Goal: Task Accomplishment & Management: Manage account settings

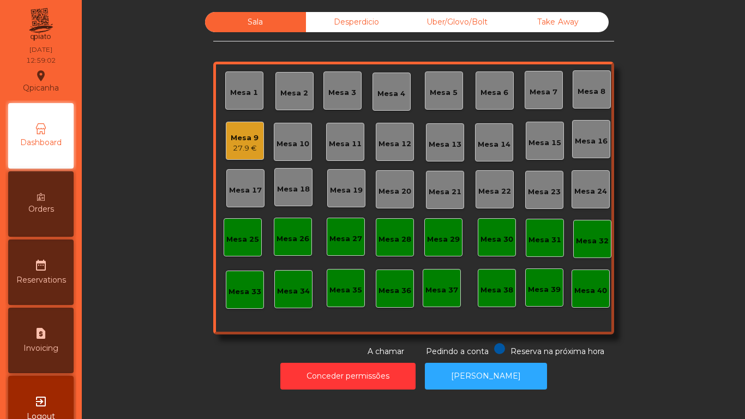
click at [298, 96] on div "Mesa 2" at bounding box center [294, 93] width 28 height 11
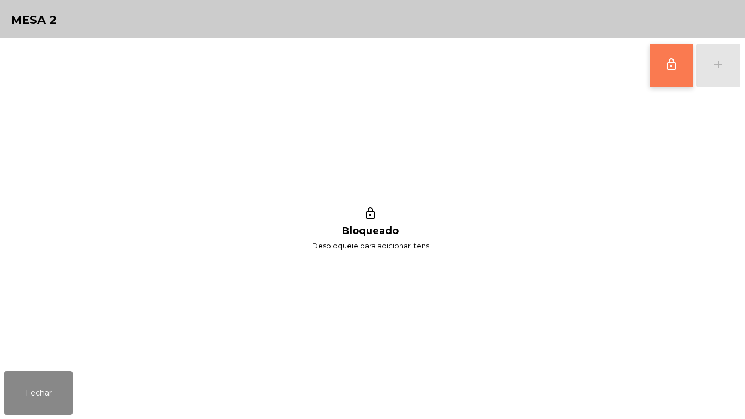
click at [657, 76] on button "lock_outline" at bounding box center [671, 66] width 44 height 44
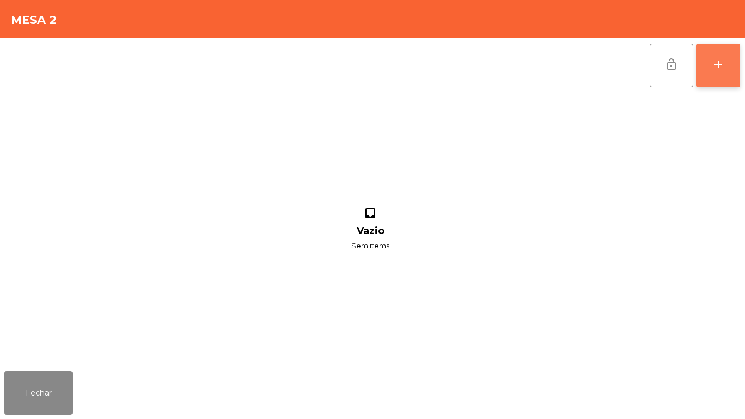
click at [726, 79] on button "add" at bounding box center [718, 66] width 44 height 44
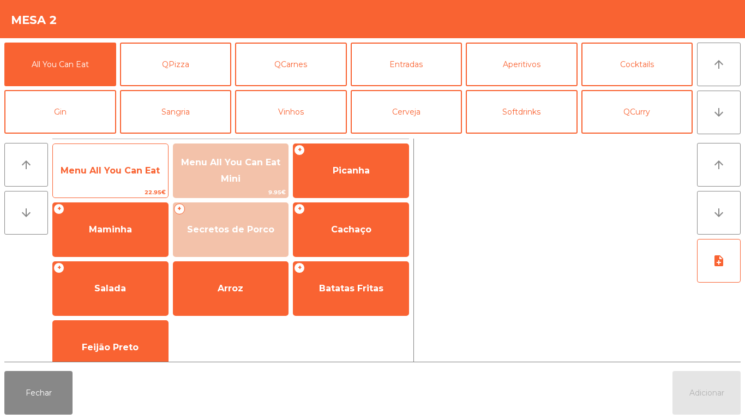
click at [112, 177] on span "Menu All You Can Eat" at bounding box center [110, 170] width 115 height 29
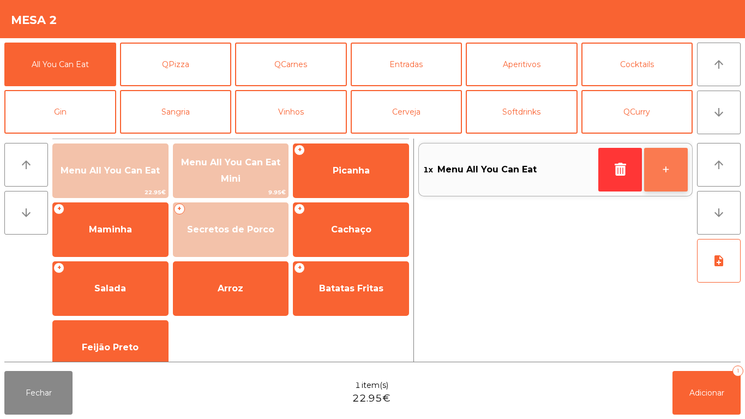
click at [663, 167] on button "+" at bounding box center [666, 170] width 44 height 44
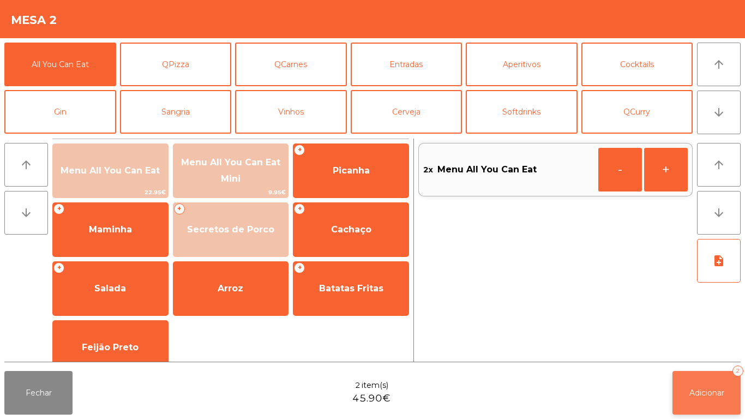
click at [690, 391] on span "Adicionar" at bounding box center [706, 393] width 35 height 10
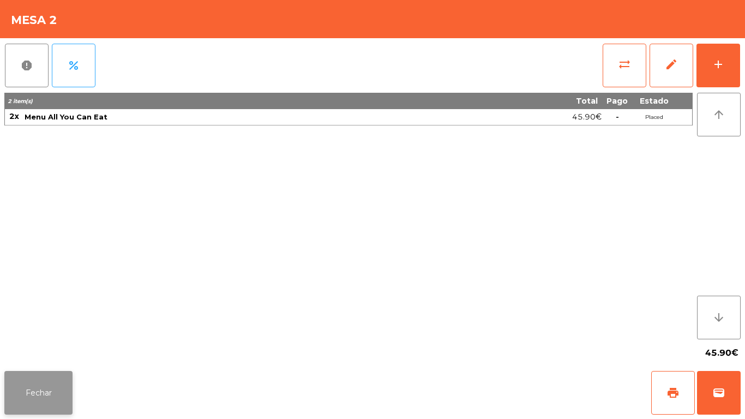
click at [53, 393] on button "Fechar" at bounding box center [38, 393] width 68 height 44
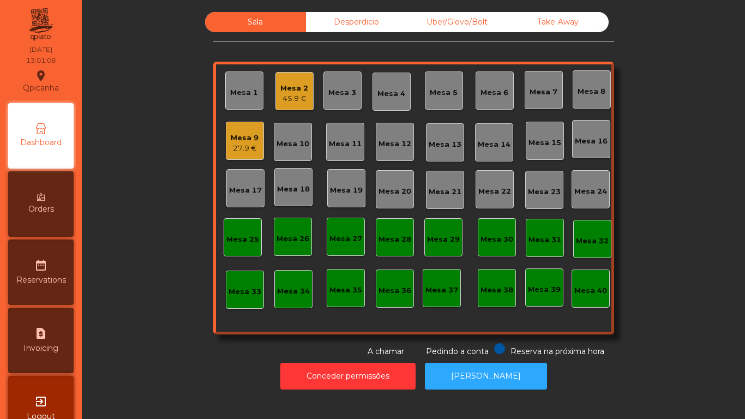
click at [299, 94] on div "45.9 €" at bounding box center [294, 98] width 28 height 11
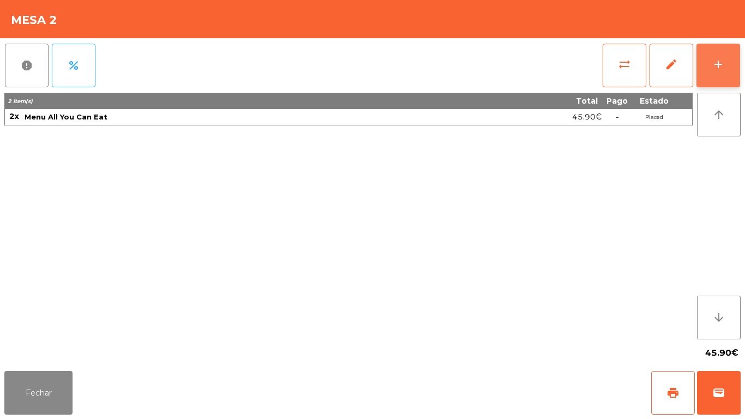
click at [726, 68] on button "add" at bounding box center [718, 66] width 44 height 44
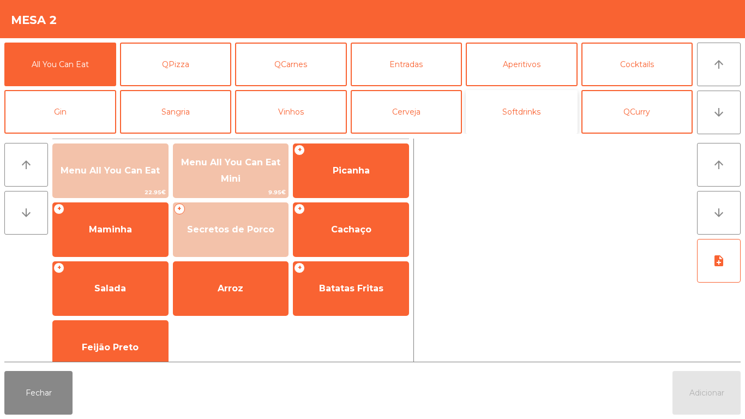
click at [515, 117] on button "Softdrinks" at bounding box center [522, 112] width 112 height 44
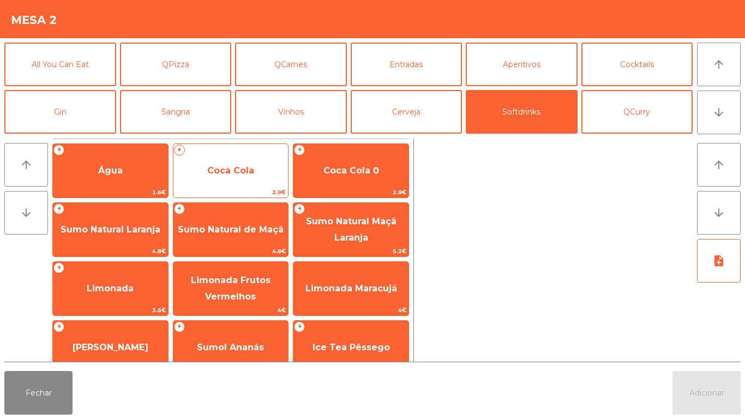
click at [234, 170] on span "Coca Cola" at bounding box center [230, 170] width 47 height 10
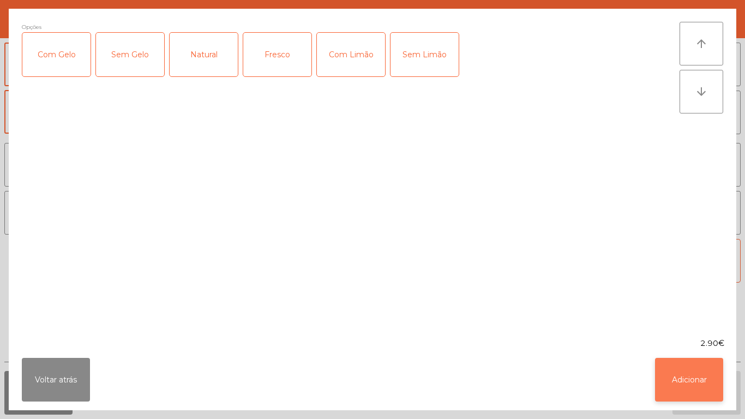
click at [666, 372] on button "Adicionar" at bounding box center [689, 380] width 68 height 44
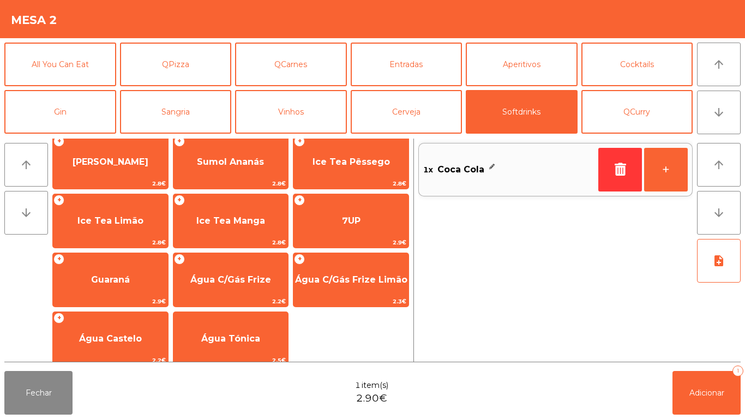
scroll to position [194, 0]
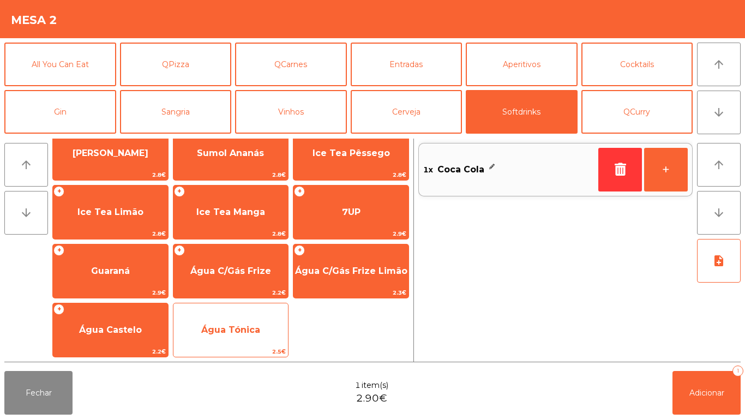
click at [226, 334] on span "Água Tónica" at bounding box center [230, 329] width 59 height 10
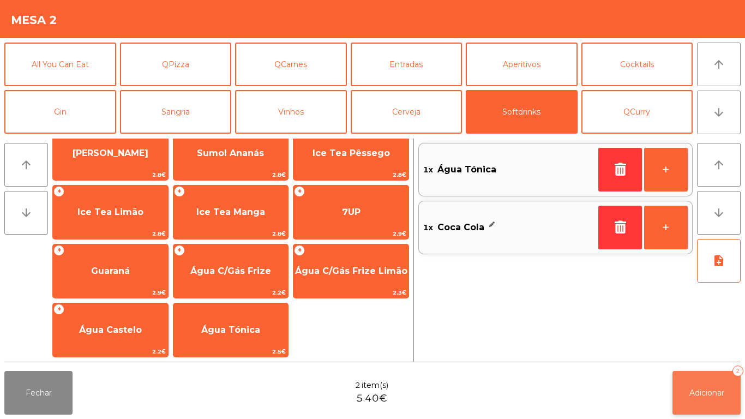
click at [696, 390] on span "Adicionar" at bounding box center [706, 393] width 35 height 10
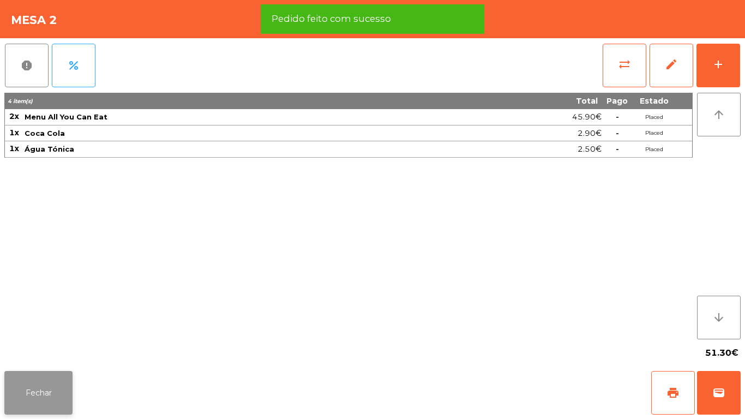
click at [46, 385] on button "Fechar" at bounding box center [38, 393] width 68 height 44
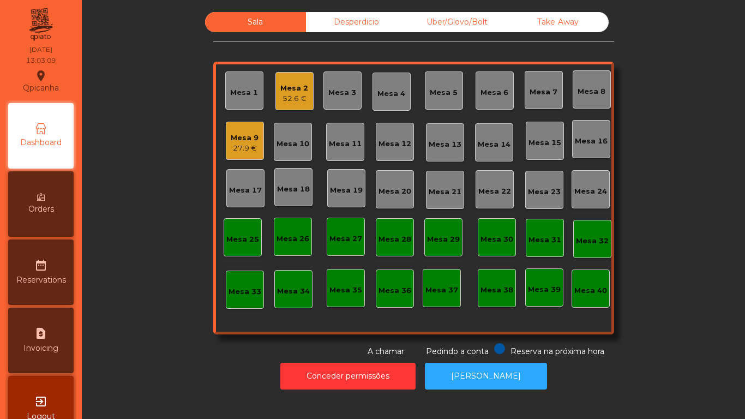
click at [294, 89] on div "Mesa 2" at bounding box center [294, 88] width 28 height 11
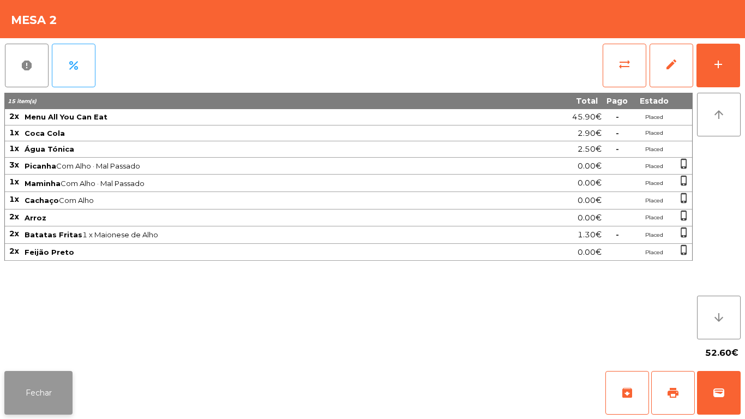
click at [50, 379] on button "Fechar" at bounding box center [38, 393] width 68 height 44
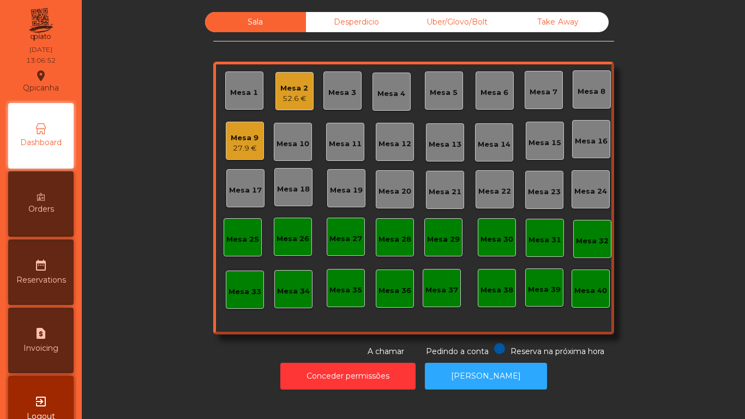
click at [249, 140] on div "Mesa 9" at bounding box center [245, 137] width 28 height 11
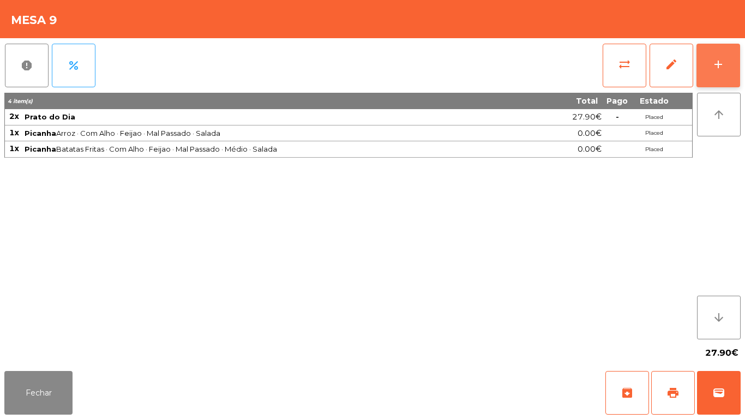
click at [716, 71] on button "add" at bounding box center [718, 66] width 44 height 44
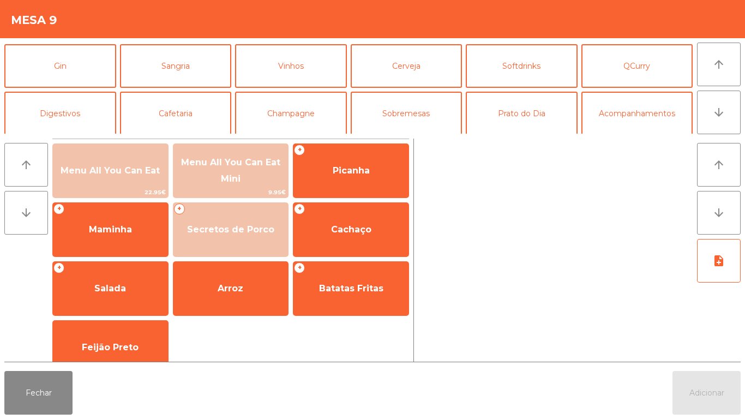
scroll to position [57, 0]
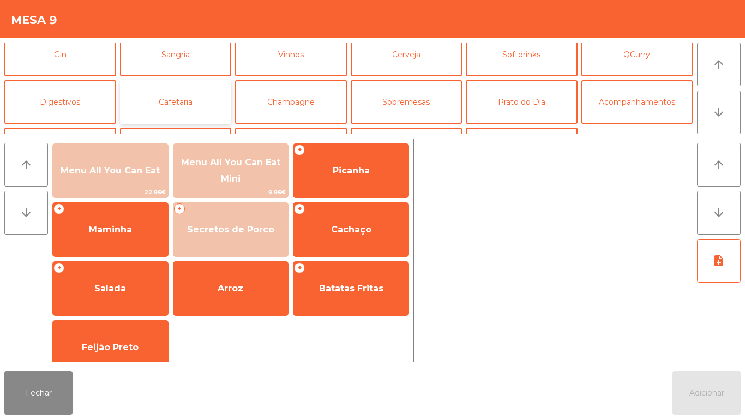
click at [208, 98] on button "Cafetaria" at bounding box center [176, 102] width 112 height 44
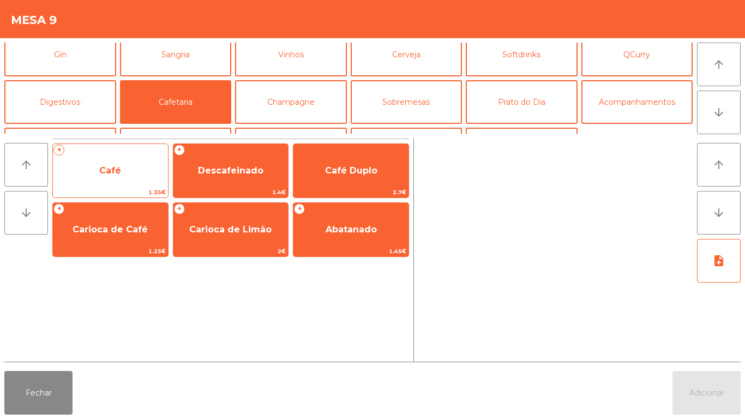
click at [135, 175] on span "Café" at bounding box center [110, 170] width 115 height 29
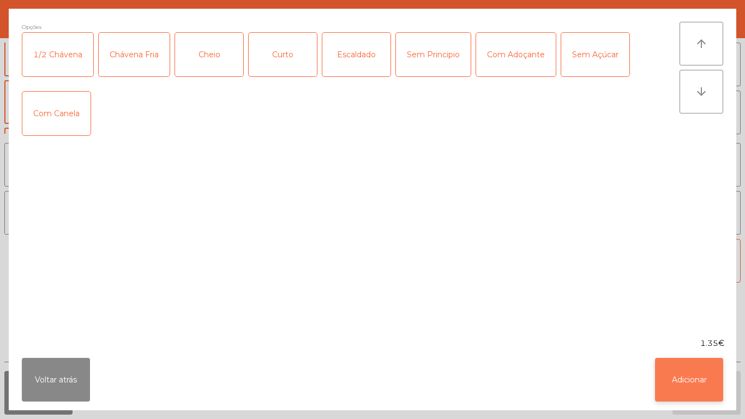
click at [691, 372] on button "Adicionar" at bounding box center [689, 380] width 68 height 44
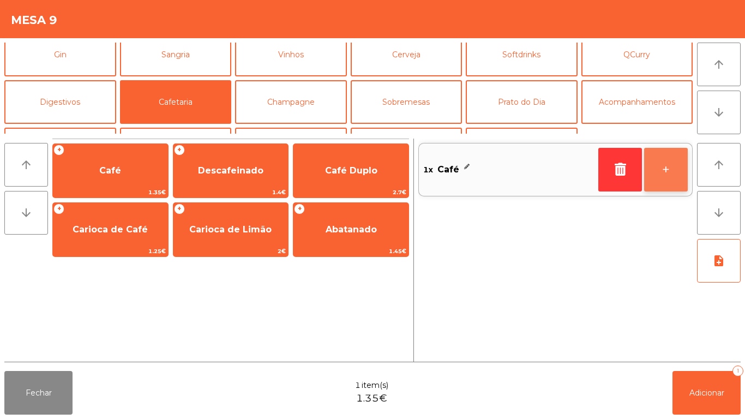
click at [661, 172] on button "+" at bounding box center [666, 170] width 44 height 44
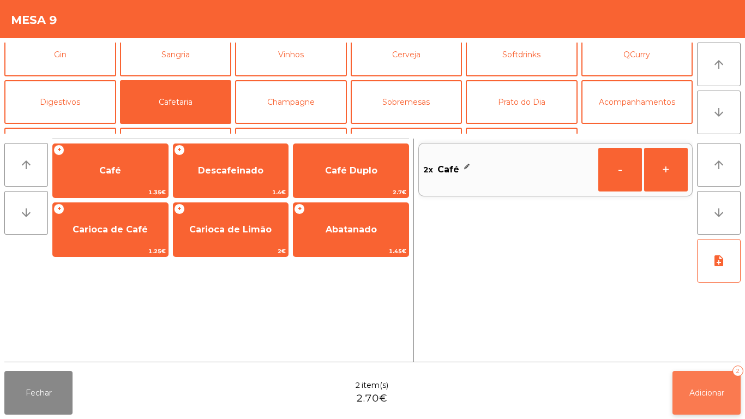
click at [710, 386] on button "Adicionar 2" at bounding box center [706, 393] width 68 height 44
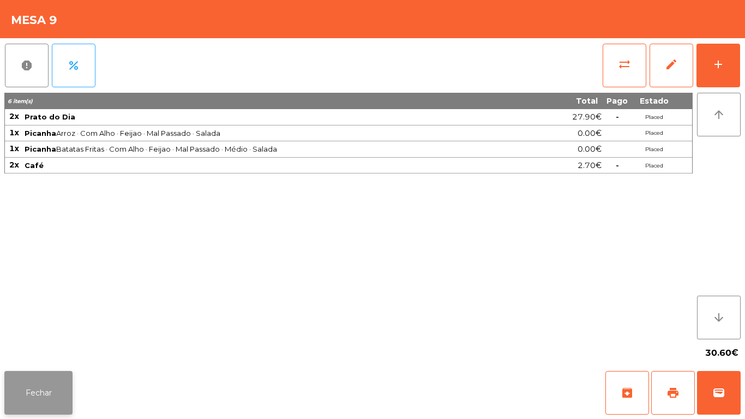
click at [40, 378] on button "Fechar" at bounding box center [38, 393] width 68 height 44
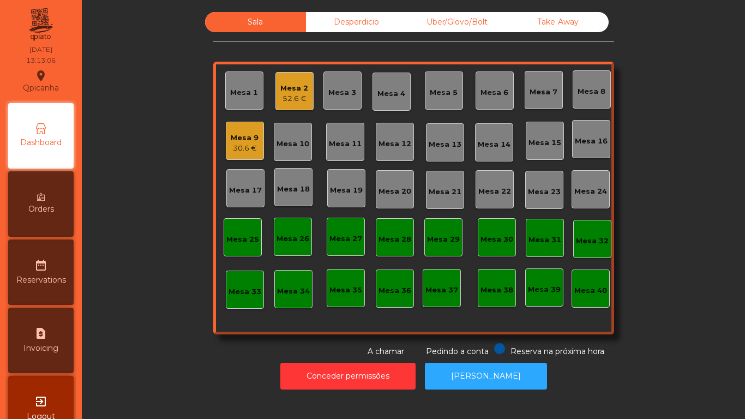
click at [297, 89] on div "Mesa 2" at bounding box center [294, 88] width 28 height 11
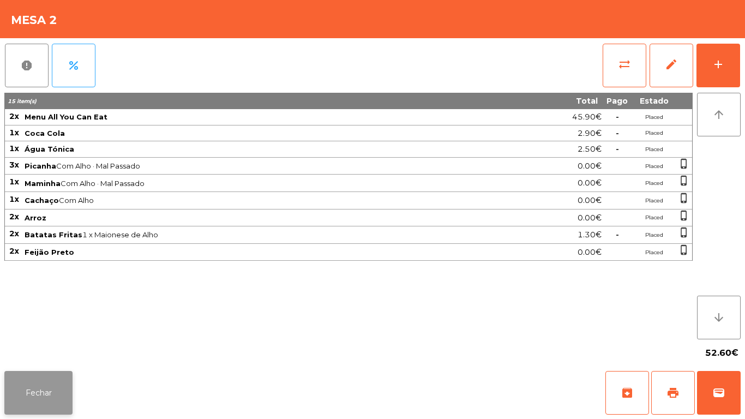
click at [52, 376] on button "Fechar" at bounding box center [38, 393] width 68 height 44
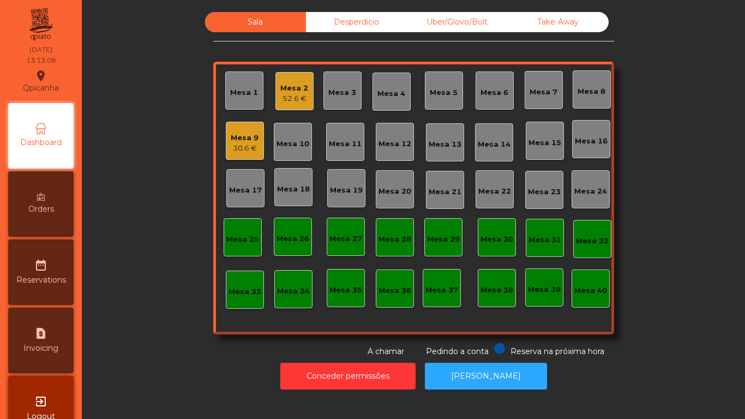
click at [245, 141] on div "Mesa 9" at bounding box center [245, 137] width 28 height 11
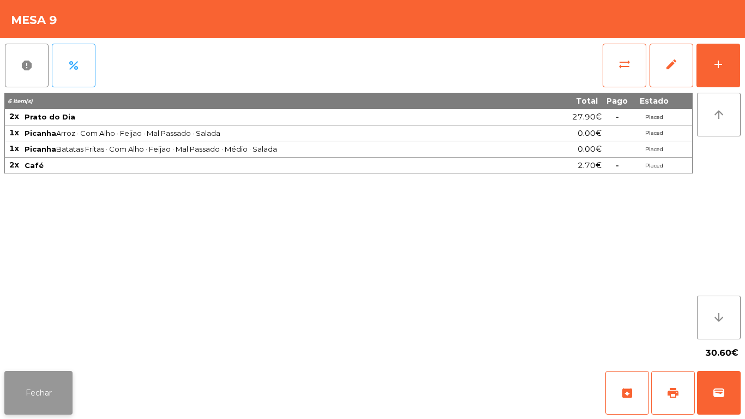
click at [39, 386] on button "Fechar" at bounding box center [38, 393] width 68 height 44
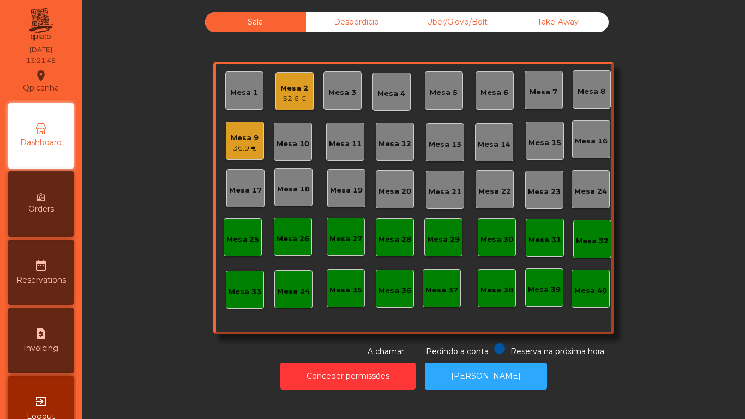
click at [294, 91] on div "Mesa 2" at bounding box center [294, 88] width 28 height 11
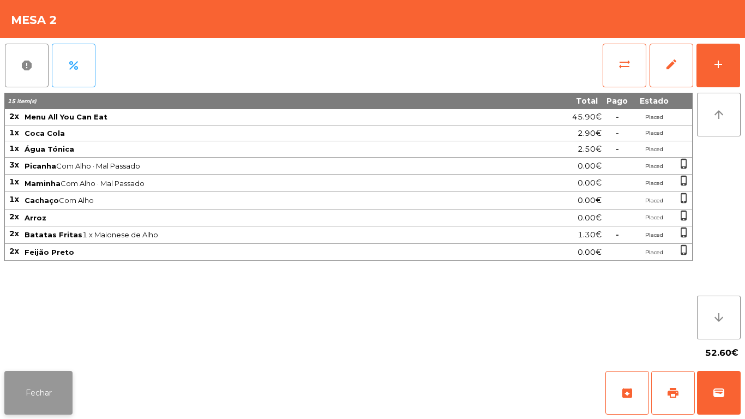
click at [59, 396] on button "Fechar" at bounding box center [38, 393] width 68 height 44
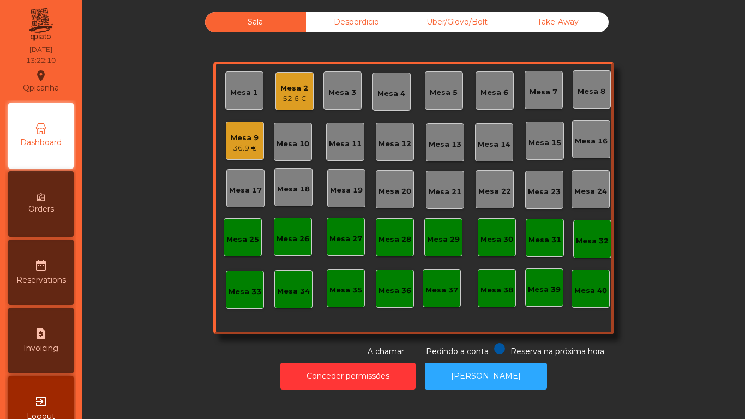
click at [244, 154] on div "Mesa 9 36.9 €" at bounding box center [245, 141] width 38 height 38
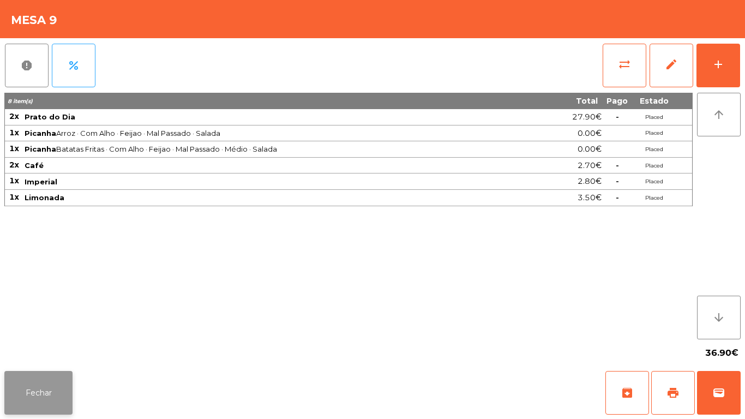
click at [49, 377] on button "Fechar" at bounding box center [38, 393] width 68 height 44
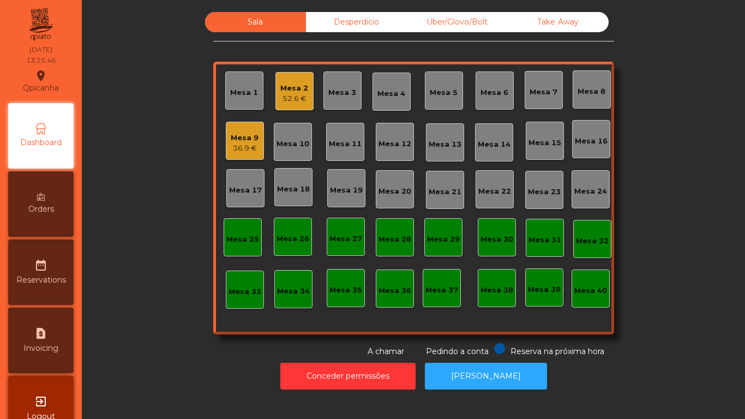
click at [250, 144] on div "36.9 €" at bounding box center [245, 148] width 28 height 11
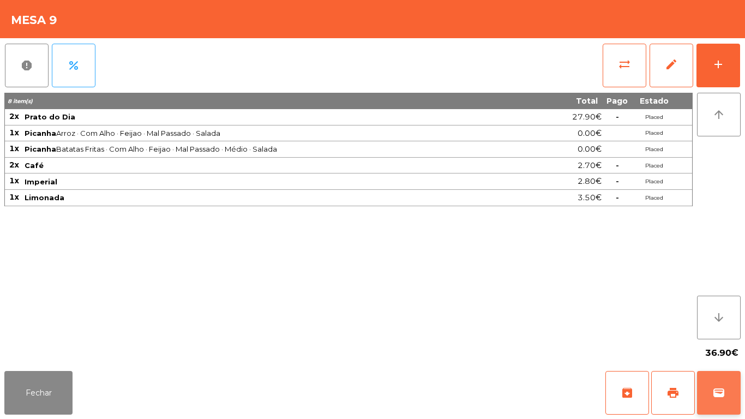
click at [716, 382] on button "wallet" at bounding box center [719, 393] width 44 height 44
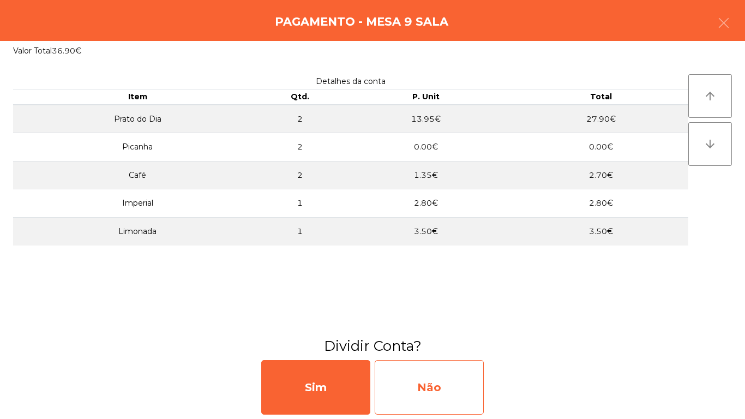
click at [448, 390] on div "Não" at bounding box center [428, 387] width 109 height 55
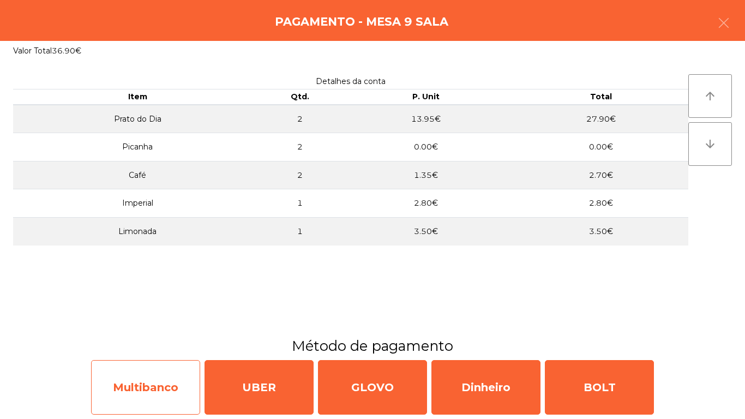
click at [156, 391] on div "Multibanco" at bounding box center [145, 387] width 109 height 55
select select "**"
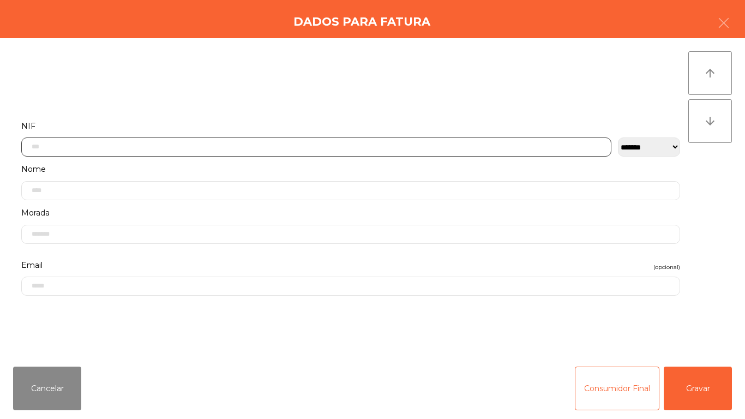
click at [194, 145] on input "text" at bounding box center [316, 146] width 590 height 19
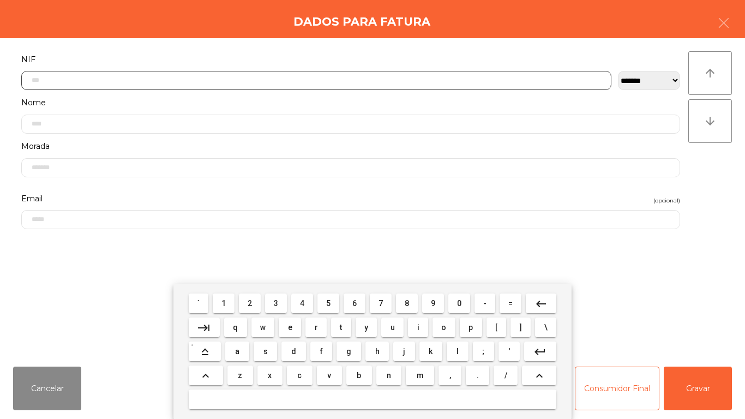
click at [224, 303] on span "1" at bounding box center [223, 303] width 4 height 9
type input "*"
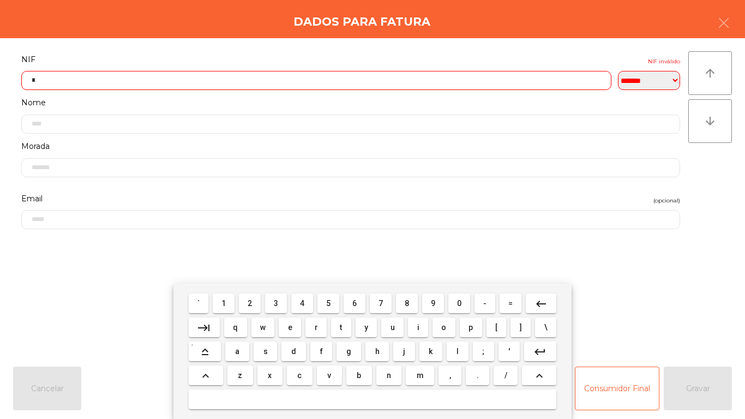
click at [538, 303] on mat-icon "keyboard_backspace" at bounding box center [540, 303] width 13 height 13
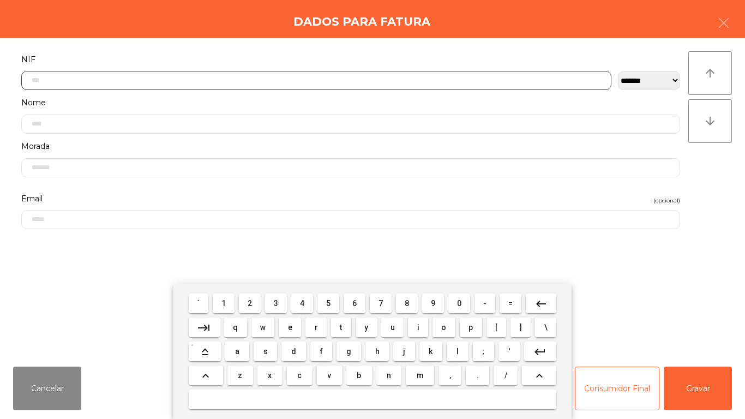
click at [328, 302] on span "5" at bounding box center [328, 303] width 4 height 9
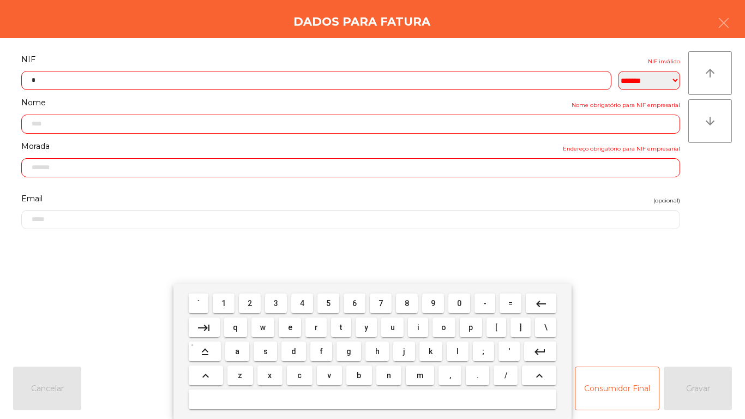
click at [459, 303] on span "0" at bounding box center [459, 303] width 4 height 9
click at [328, 303] on span "5" at bounding box center [328, 303] width 4 height 9
click at [224, 303] on span "1" at bounding box center [223, 303] width 4 height 9
click at [250, 303] on span "2" at bounding box center [249, 303] width 4 height 9
click at [407, 303] on span "8" at bounding box center [406, 303] width 4 height 9
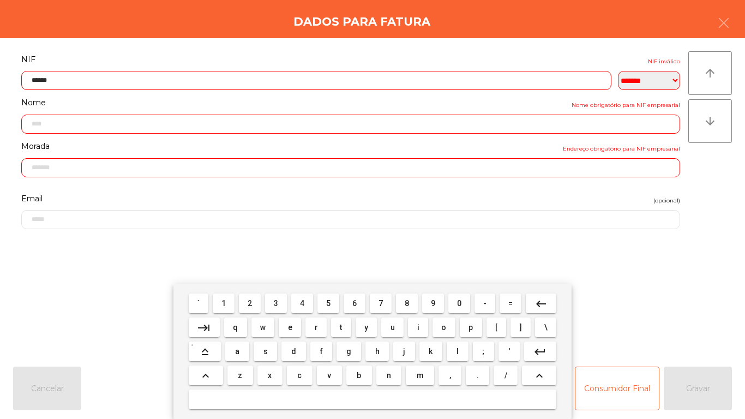
click at [432, 301] on span "9" at bounding box center [433, 303] width 4 height 9
click at [407, 303] on span "8" at bounding box center [406, 303] width 4 height 9
click at [329, 300] on span "5" at bounding box center [328, 303] width 4 height 9
type input "*********"
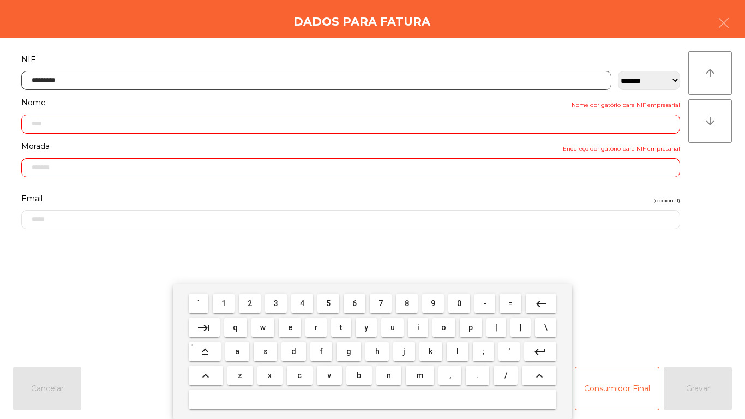
type input "**********"
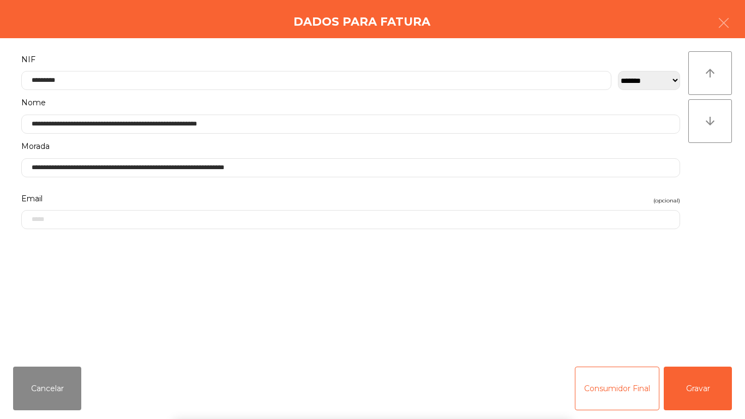
click at [704, 389] on div "` 1 2 3 4 5 6 7 8 9 0 - = keyboard_backspace keyboard_tab q w e r t y u i o p […" at bounding box center [372, 350] width 745 height 135
click at [703, 383] on button "Gravar" at bounding box center [697, 388] width 68 height 44
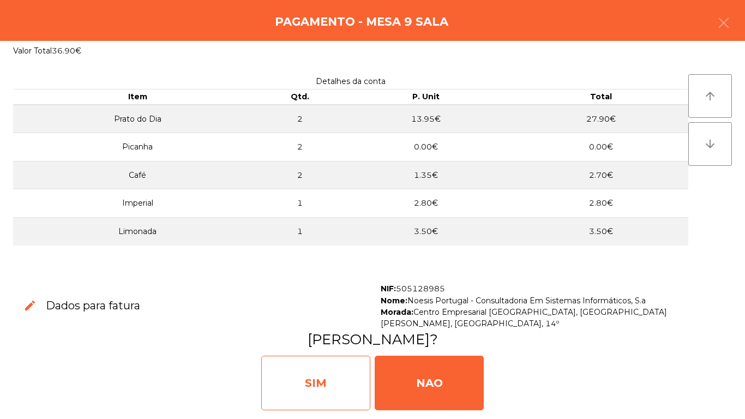
click at [322, 373] on div "SIM" at bounding box center [315, 382] width 109 height 55
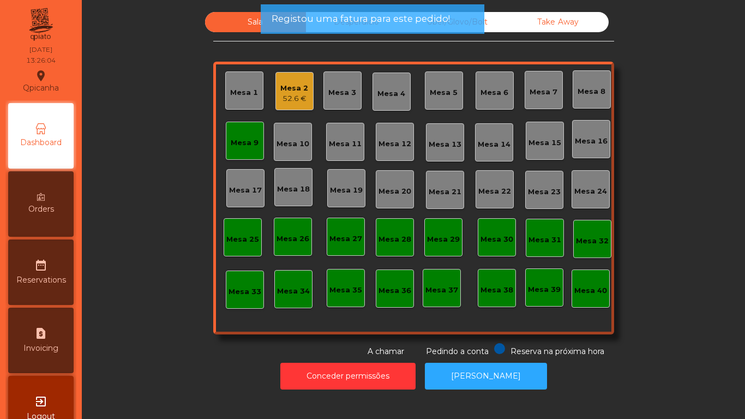
click at [243, 136] on div "Mesa 9" at bounding box center [245, 140] width 28 height 15
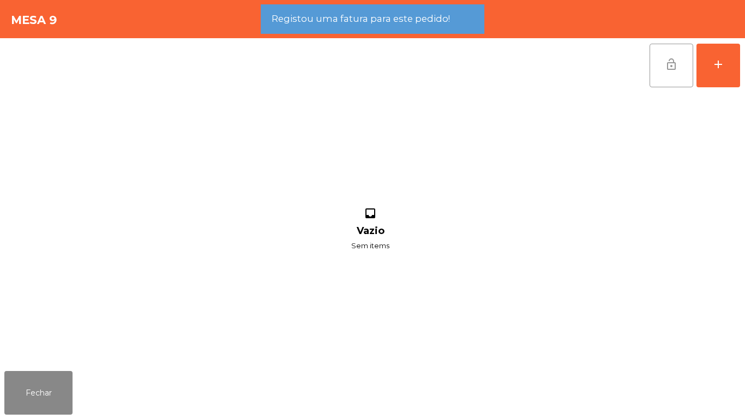
click at [684, 63] on button "lock_open" at bounding box center [671, 66] width 44 height 44
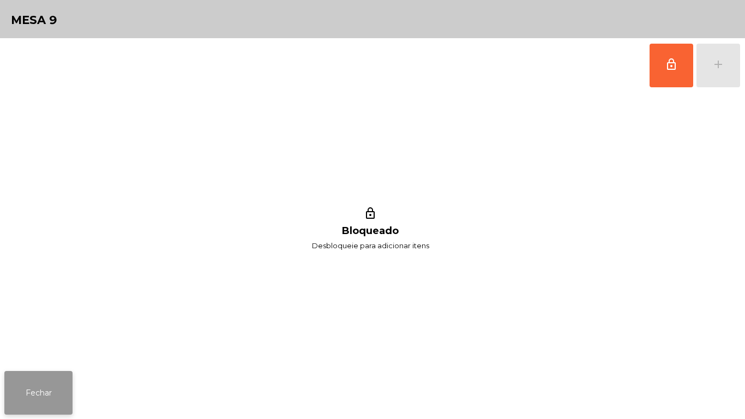
click at [46, 376] on button "Fechar" at bounding box center [38, 393] width 68 height 44
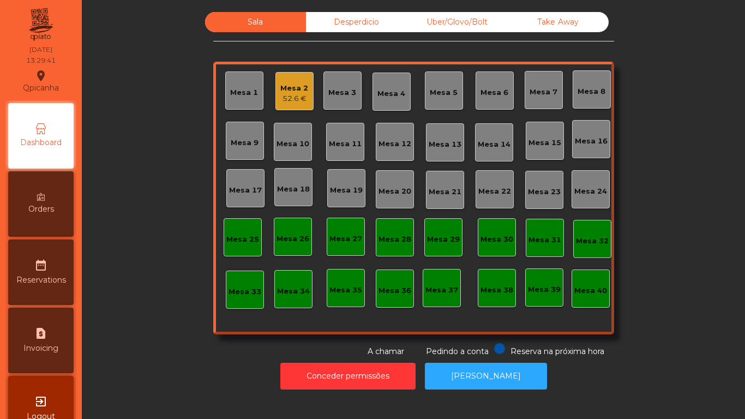
click at [353, 186] on div "Mesa 19" at bounding box center [346, 190] width 33 height 11
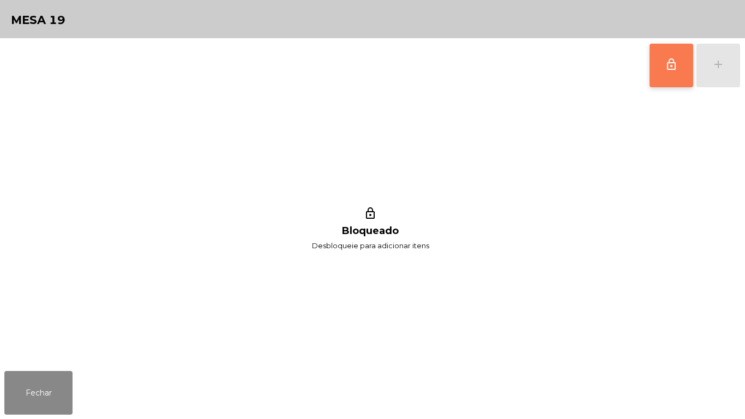
click at [667, 80] on button "lock_outline" at bounding box center [671, 66] width 44 height 44
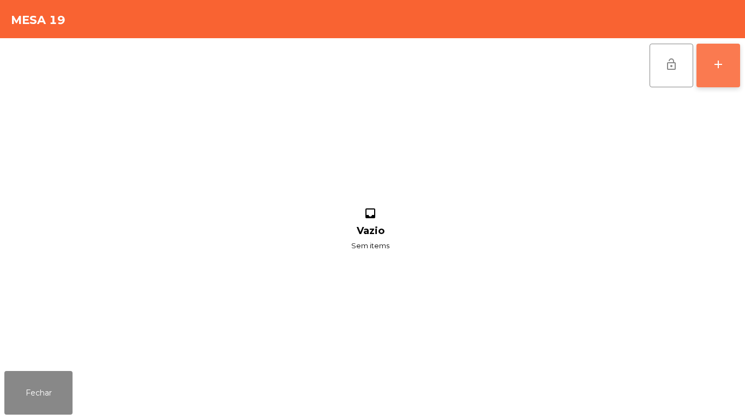
click at [717, 72] on button "add" at bounding box center [718, 66] width 44 height 44
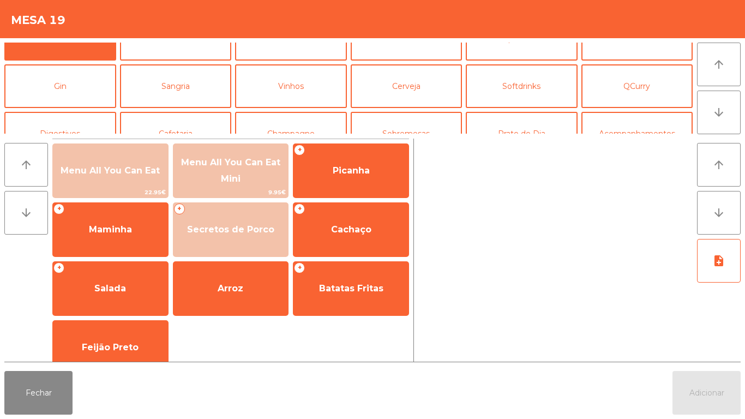
scroll to position [38, 0]
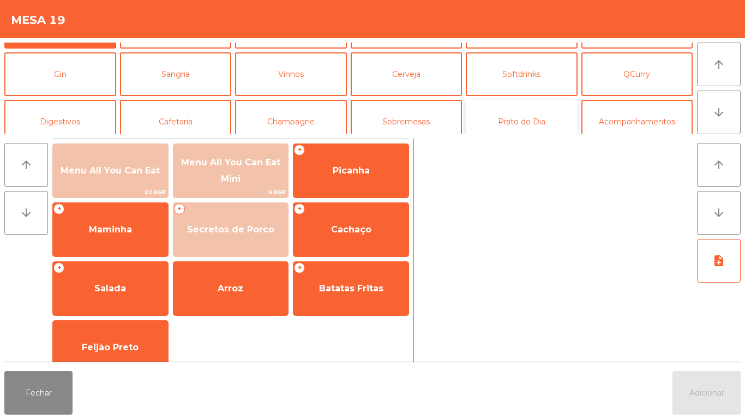
click at [523, 124] on button "Prato do Dia" at bounding box center [522, 122] width 112 height 44
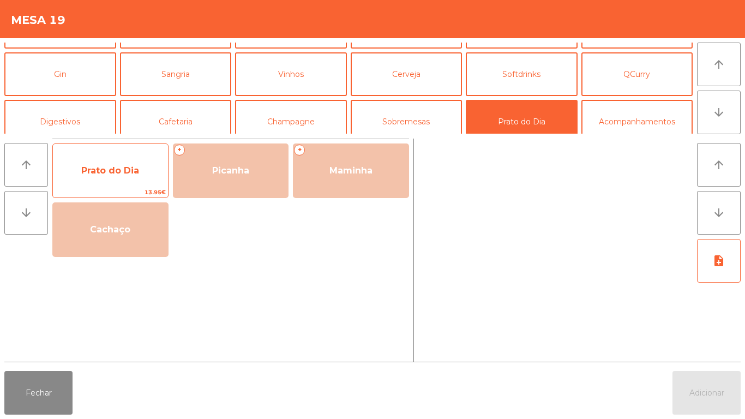
click at [122, 171] on span "Prato do Dia" at bounding box center [110, 170] width 58 height 10
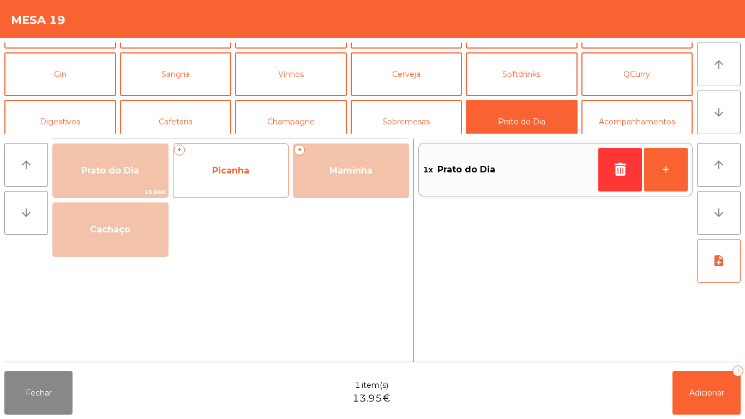
click at [234, 173] on span "Picanha" at bounding box center [230, 170] width 37 height 10
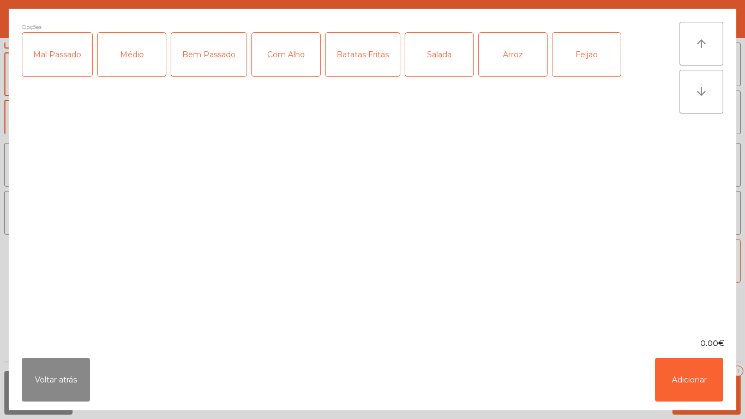
click at [140, 59] on div "Médio" at bounding box center [132, 55] width 68 height 44
click at [374, 63] on div "Batatas Fritas" at bounding box center [362, 55] width 74 height 44
click at [514, 59] on div "Arroz" at bounding box center [513, 55] width 68 height 44
click at [279, 58] on div "Com Alho" at bounding box center [286, 55] width 68 height 44
click at [681, 378] on button "Adicionar" at bounding box center [689, 380] width 68 height 44
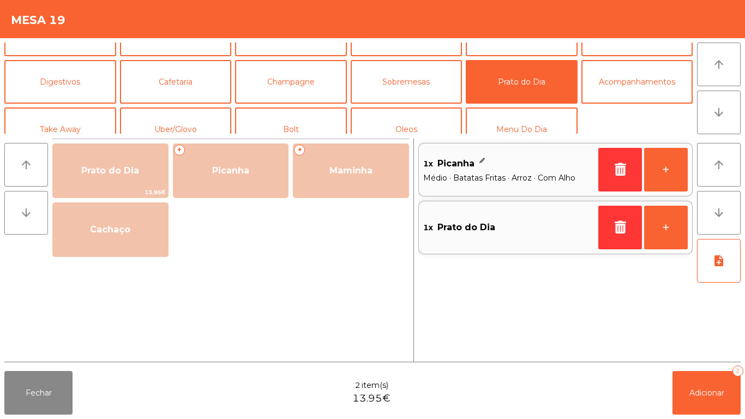
scroll to position [75, 0]
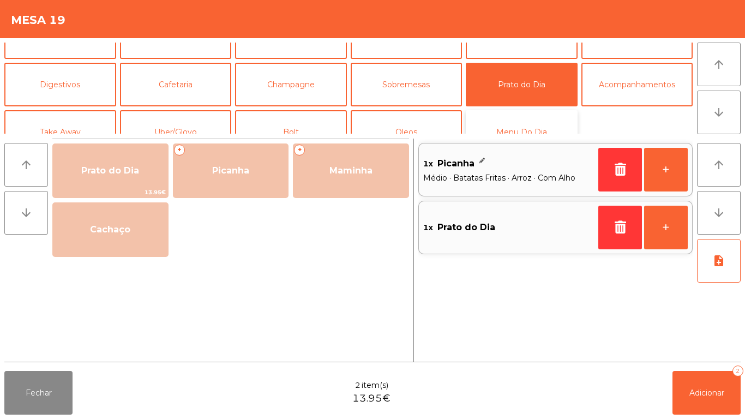
click at [503, 129] on button "Menu Do Dia" at bounding box center [522, 132] width 112 height 44
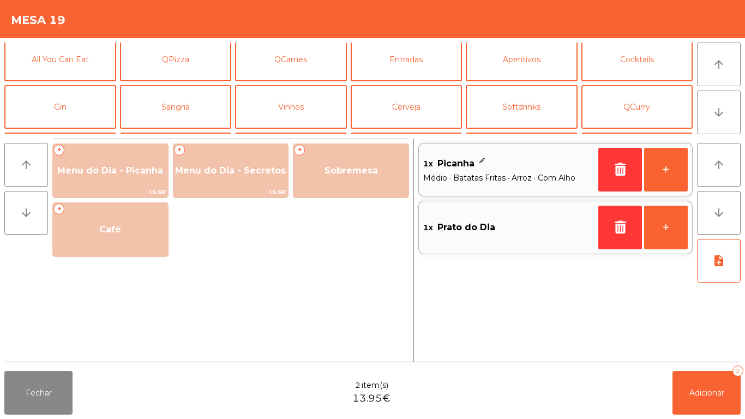
scroll to position [0, 0]
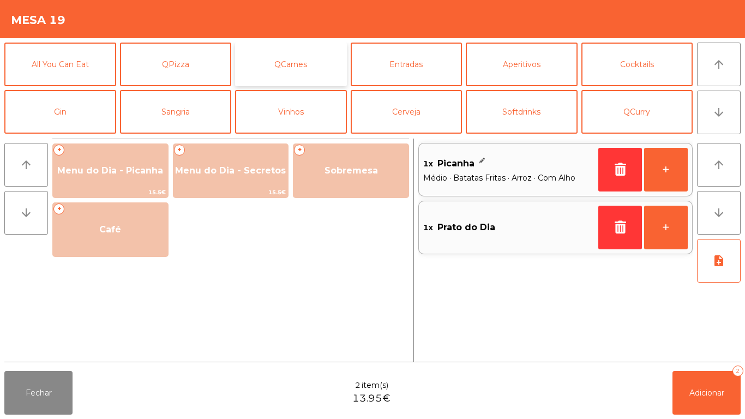
click at [290, 75] on button "QCarnes" at bounding box center [291, 65] width 112 height 44
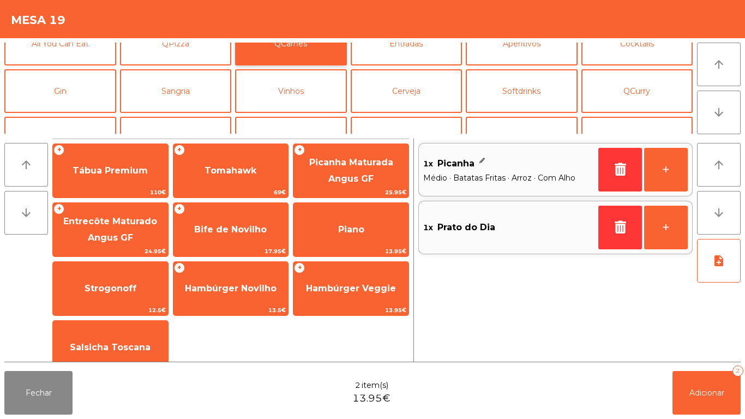
scroll to position [26, 0]
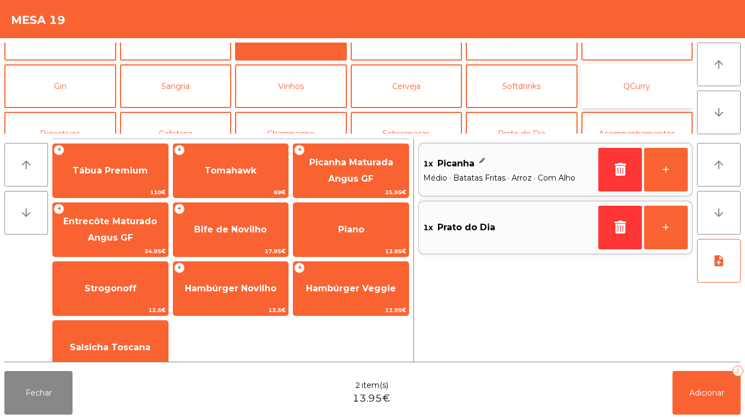
click at [636, 95] on button "QCurry" at bounding box center [637, 86] width 112 height 44
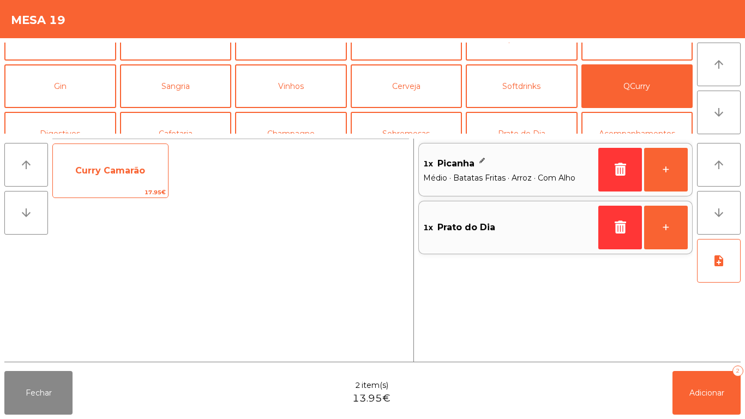
click at [120, 188] on span "17.95€" at bounding box center [110, 192] width 115 height 10
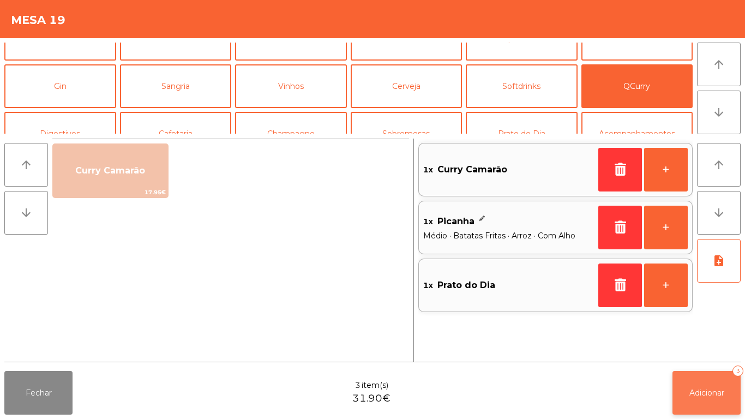
click at [689, 392] on span "Adicionar" at bounding box center [706, 393] width 35 height 10
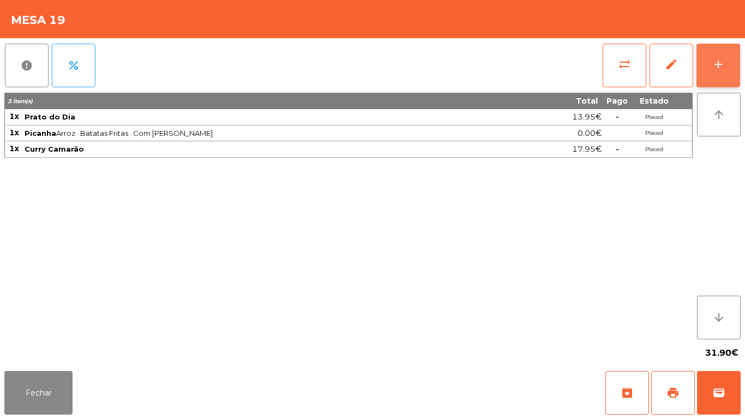
click at [717, 69] on div "add" at bounding box center [717, 64] width 13 height 13
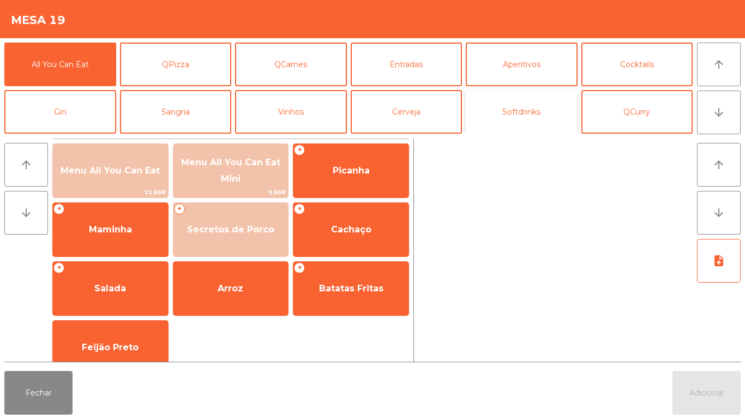
click at [530, 122] on button "Softdrinks" at bounding box center [522, 112] width 112 height 44
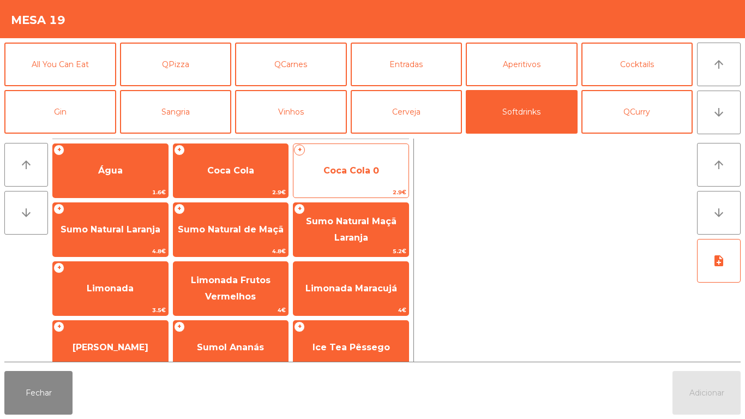
click at [354, 172] on span "Coca Cola 0" at bounding box center [351, 170] width 56 height 10
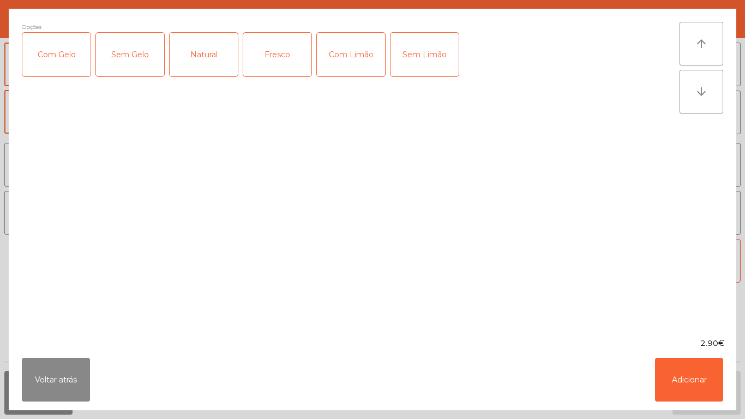
click at [58, 58] on div "Com Gelo" at bounding box center [56, 55] width 68 height 44
click at [346, 67] on div "Com Limão" at bounding box center [351, 55] width 68 height 44
click at [672, 390] on button "Adicionar" at bounding box center [689, 380] width 68 height 44
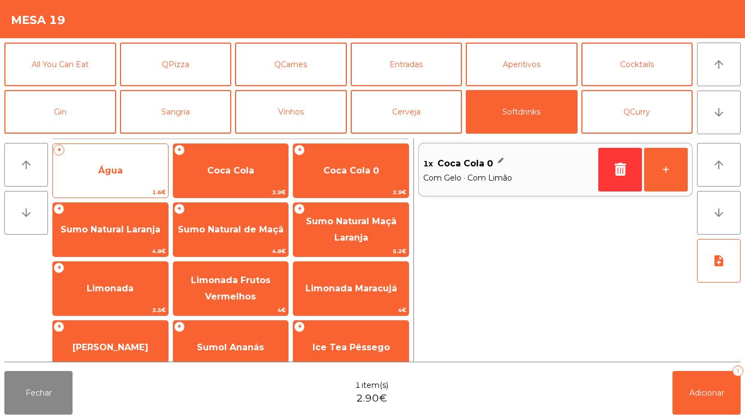
click at [121, 169] on span "Água" at bounding box center [110, 170] width 25 height 10
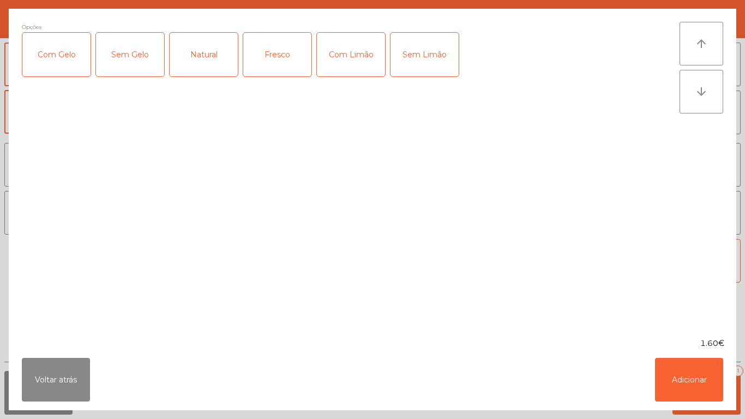
click at [209, 54] on div "Natural" at bounding box center [204, 55] width 68 height 44
click at [671, 377] on button "Adicionar" at bounding box center [689, 380] width 68 height 44
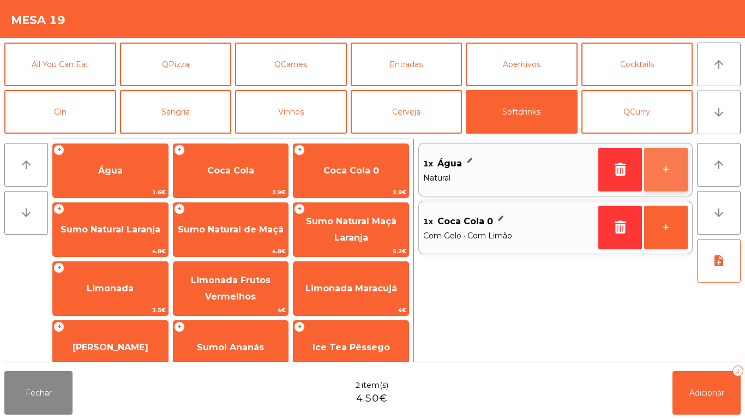
click at [664, 170] on button "+" at bounding box center [666, 170] width 44 height 44
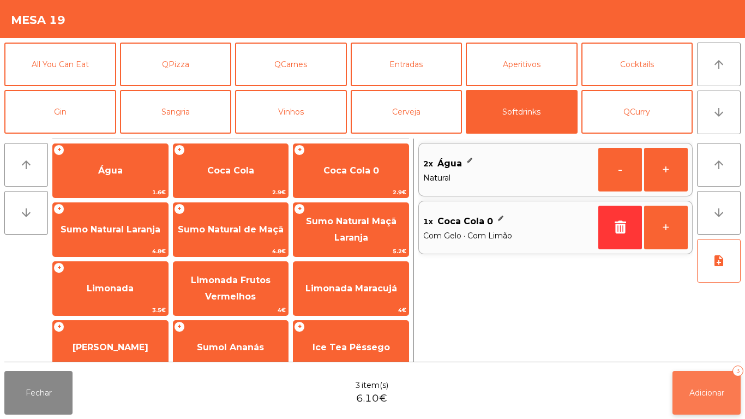
click at [699, 385] on button "Adicionar 3" at bounding box center [706, 393] width 68 height 44
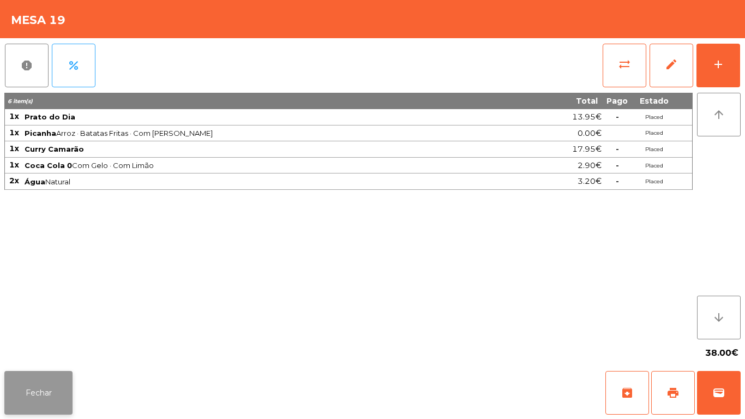
click at [43, 390] on button "Fechar" at bounding box center [38, 393] width 68 height 44
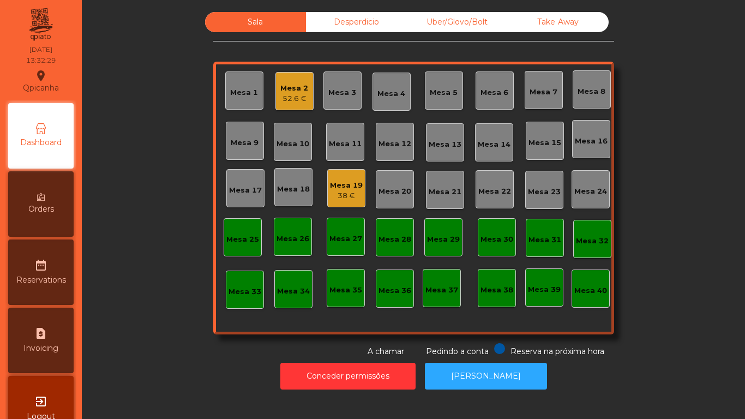
click at [294, 107] on div "Mesa 2 52.6 €" at bounding box center [294, 91] width 38 height 38
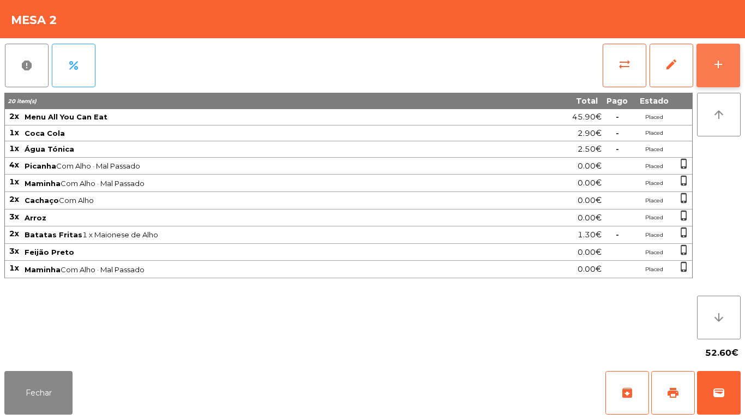
click at [735, 77] on button "add" at bounding box center [718, 66] width 44 height 44
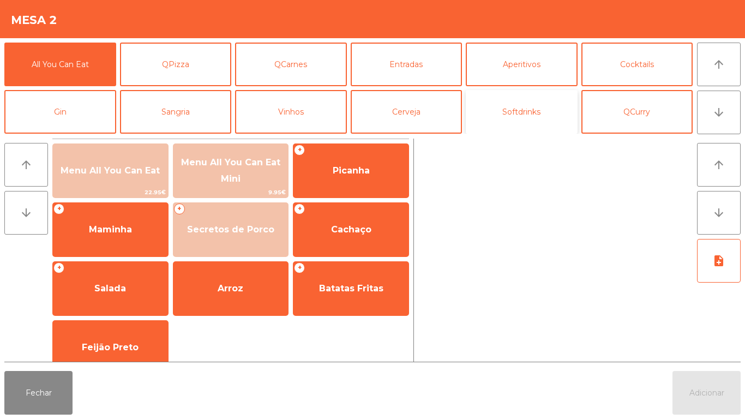
click at [512, 124] on button "Softdrinks" at bounding box center [522, 112] width 112 height 44
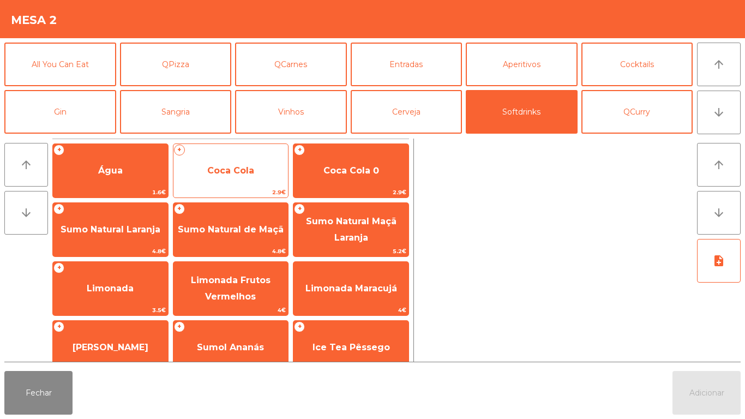
click at [241, 171] on span "Coca Cola" at bounding box center [230, 170] width 47 height 10
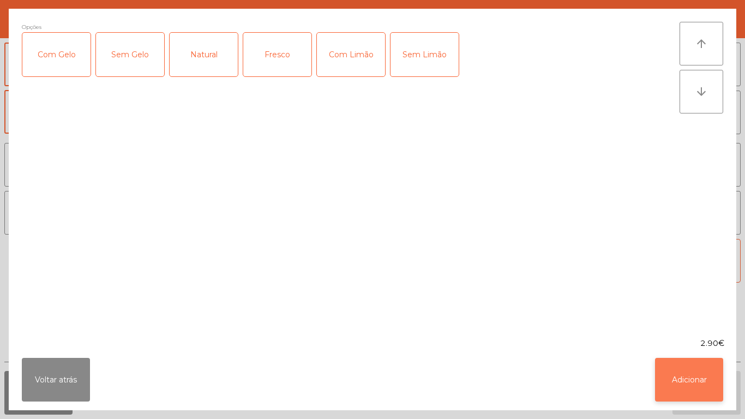
click at [685, 378] on button "Adicionar" at bounding box center [689, 380] width 68 height 44
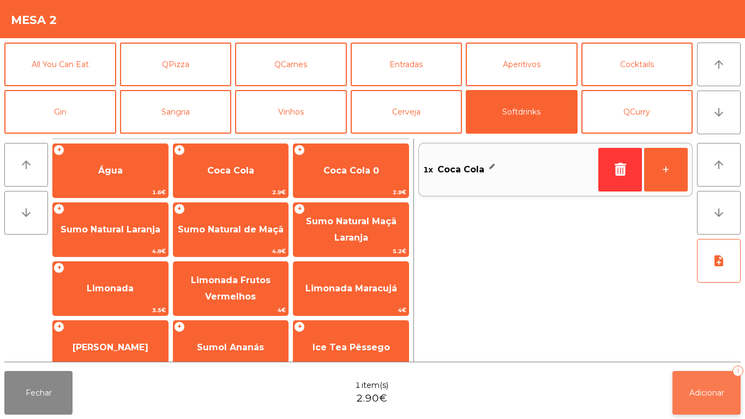
click at [697, 388] on span "Adicionar" at bounding box center [706, 393] width 35 height 10
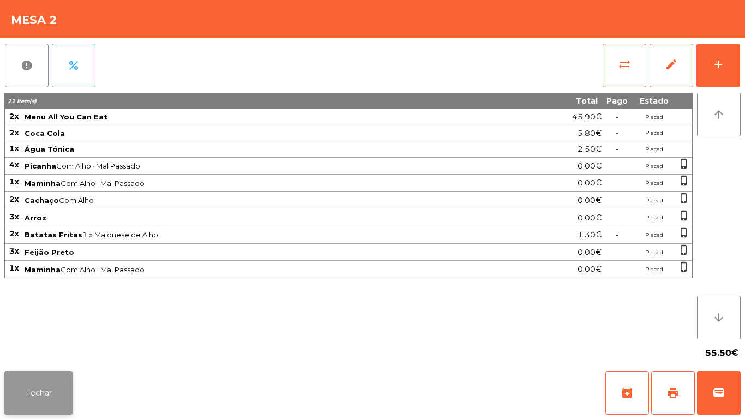
click at [27, 373] on button "Fechar" at bounding box center [38, 393] width 68 height 44
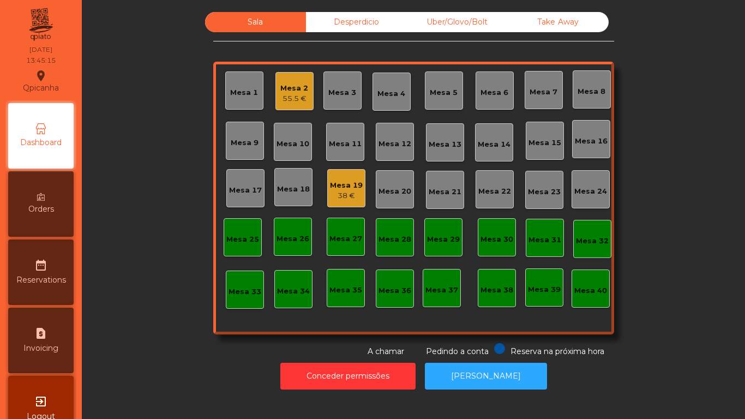
click at [356, 184] on div "Mesa 19" at bounding box center [346, 185] width 33 height 11
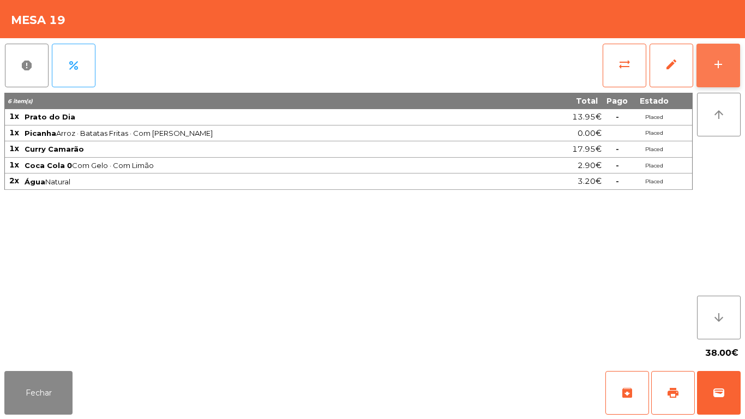
click at [718, 51] on button "add" at bounding box center [718, 66] width 44 height 44
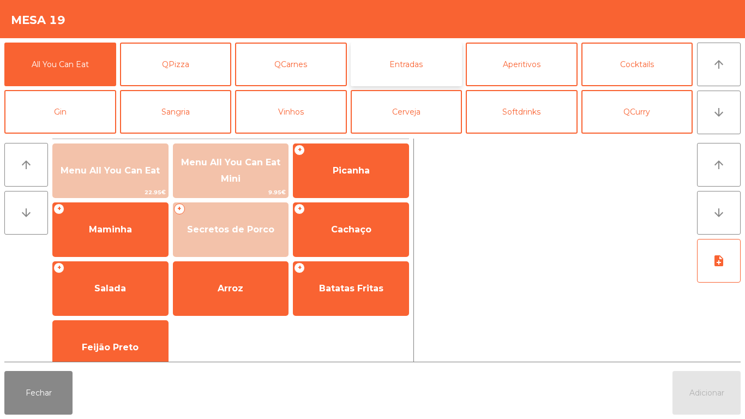
click at [398, 71] on button "Entradas" at bounding box center [406, 65] width 112 height 44
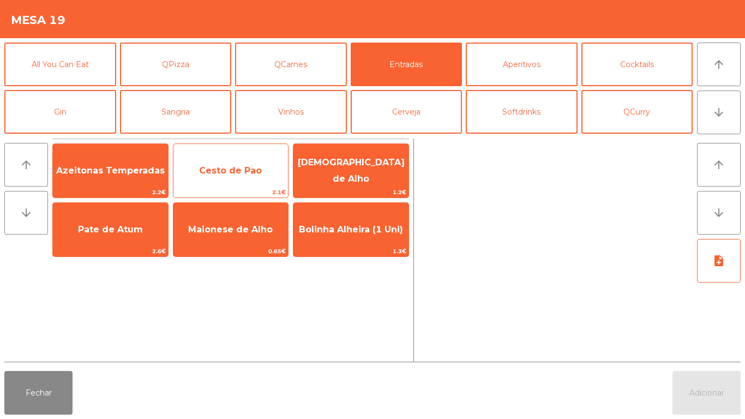
click at [229, 162] on span "Cesto de Pao" at bounding box center [230, 170] width 115 height 29
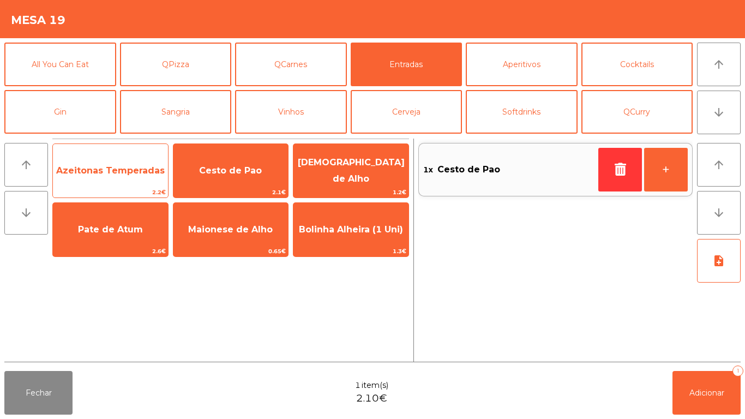
click at [116, 177] on span "Azeitonas Temperadas" at bounding box center [110, 170] width 115 height 29
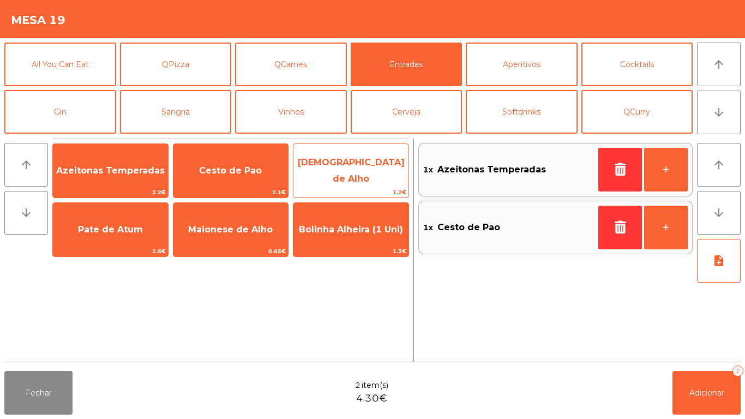
click at [353, 170] on span "[DEMOGRAPHIC_DATA] de Alho" at bounding box center [351, 170] width 107 height 27
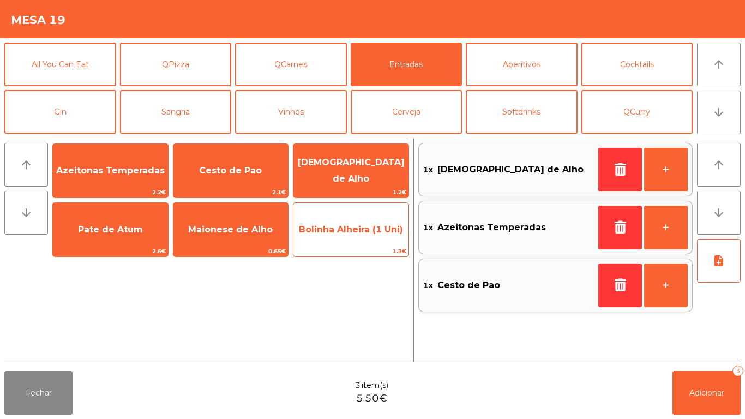
click at [335, 231] on span "Bolinha Alheira (1 Uni)" at bounding box center [351, 229] width 104 height 10
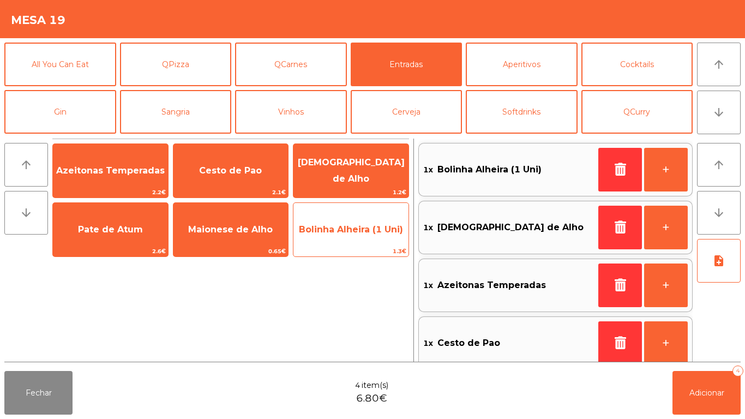
click at [341, 231] on span "Bolinha Alheira (1 Uni)" at bounding box center [351, 229] width 104 height 10
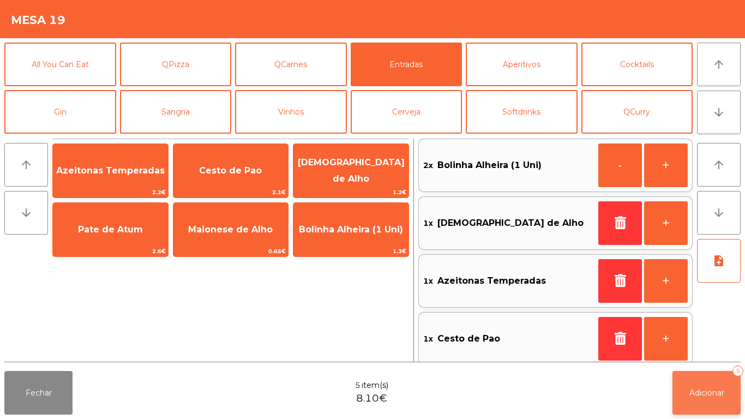
click at [702, 396] on span "Adicionar" at bounding box center [706, 393] width 35 height 10
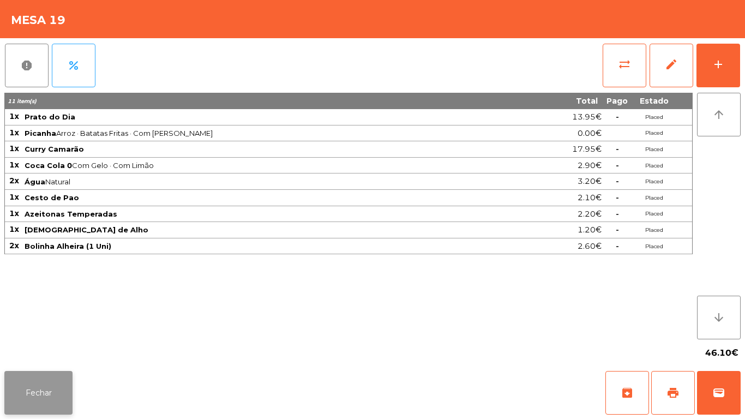
click at [51, 373] on button "Fechar" at bounding box center [38, 393] width 68 height 44
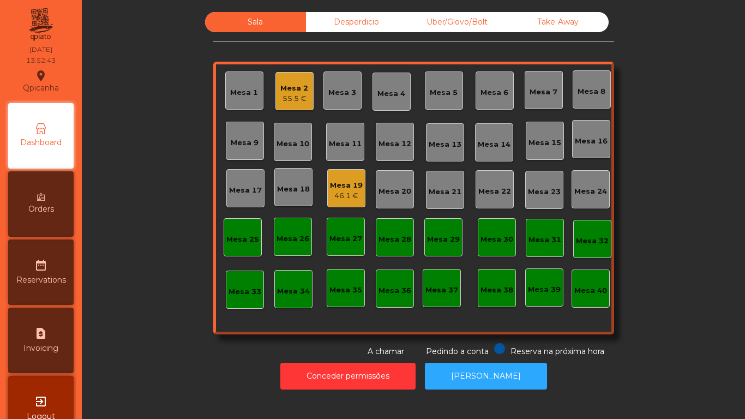
click at [243, 107] on div "Mesa 1" at bounding box center [244, 90] width 38 height 38
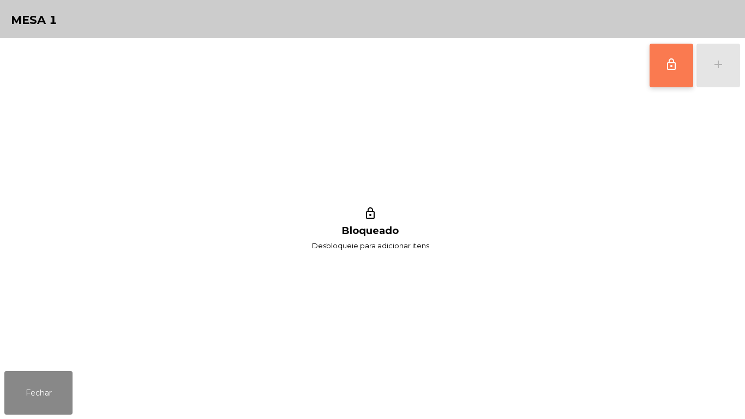
click at [672, 69] on span "lock_outline" at bounding box center [670, 64] width 13 height 13
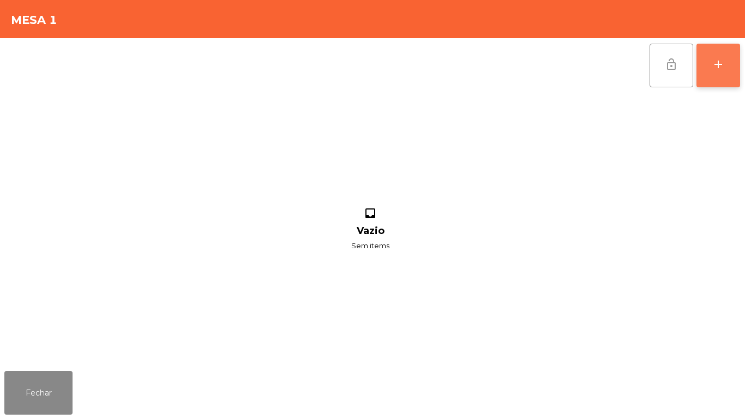
click at [718, 71] on button "add" at bounding box center [718, 66] width 44 height 44
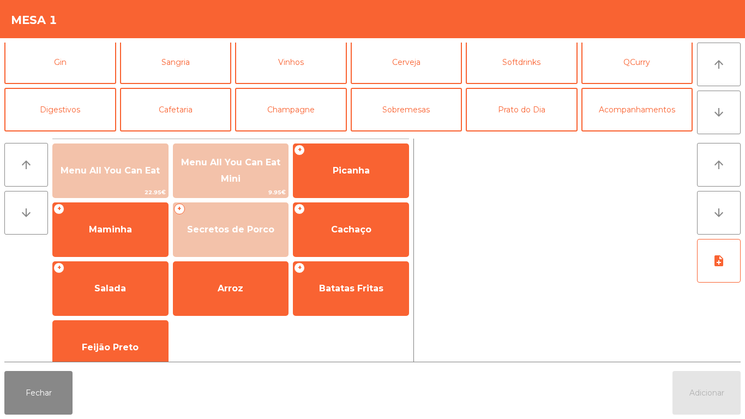
scroll to position [59, 0]
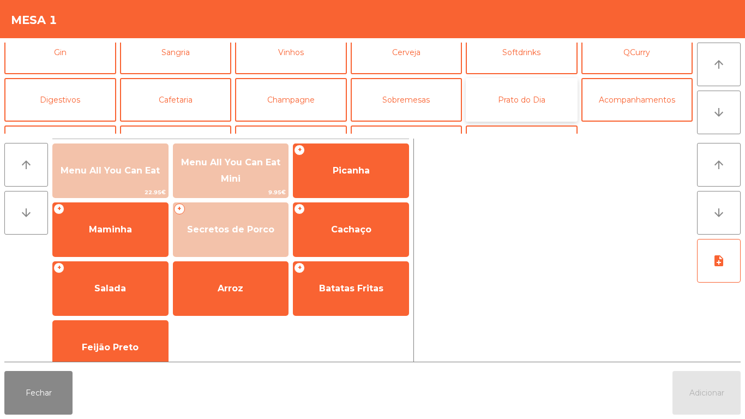
click at [522, 99] on button "Prato do Dia" at bounding box center [522, 100] width 112 height 44
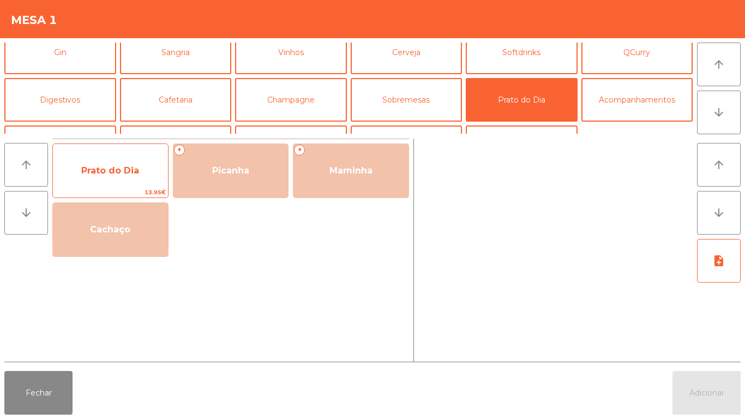
click at [123, 173] on span "Prato do Dia" at bounding box center [110, 170] width 58 height 10
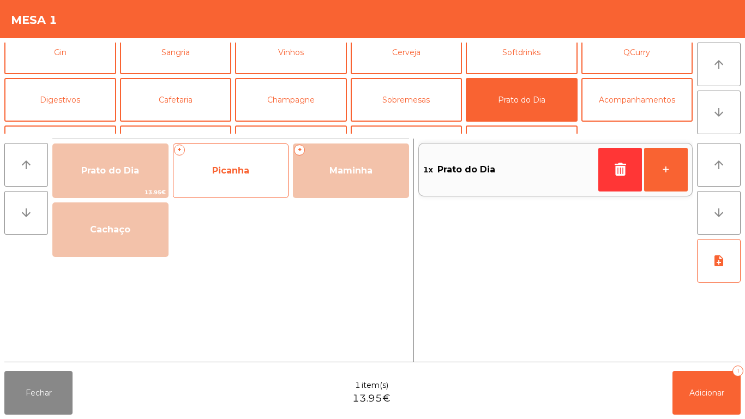
click at [245, 179] on span "Picanha" at bounding box center [230, 170] width 115 height 29
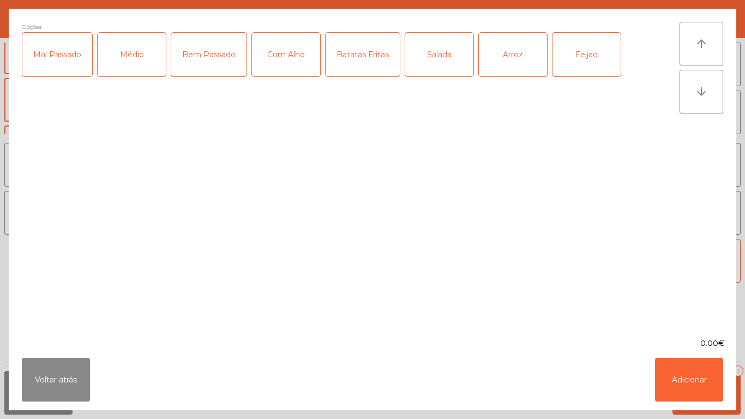
click at [132, 71] on div "Médio" at bounding box center [132, 55] width 68 height 44
click at [70, 60] on div "Mal Passado" at bounding box center [57, 55] width 70 height 44
click at [286, 61] on div "Com Alho" at bounding box center [286, 55] width 68 height 44
click at [513, 68] on div "Arroz" at bounding box center [513, 55] width 68 height 44
click at [569, 64] on div "Feijao" at bounding box center [586, 55] width 68 height 44
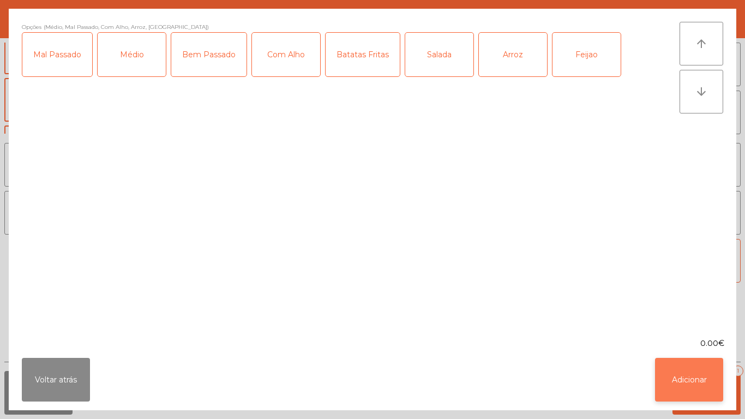
click at [681, 372] on button "Adicionar" at bounding box center [689, 380] width 68 height 44
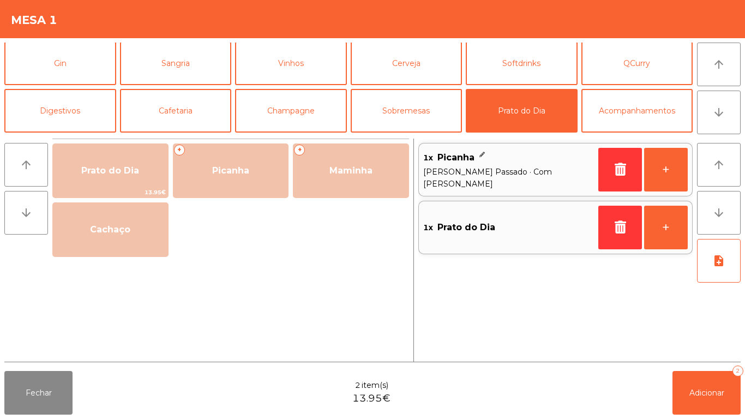
scroll to position [47, 0]
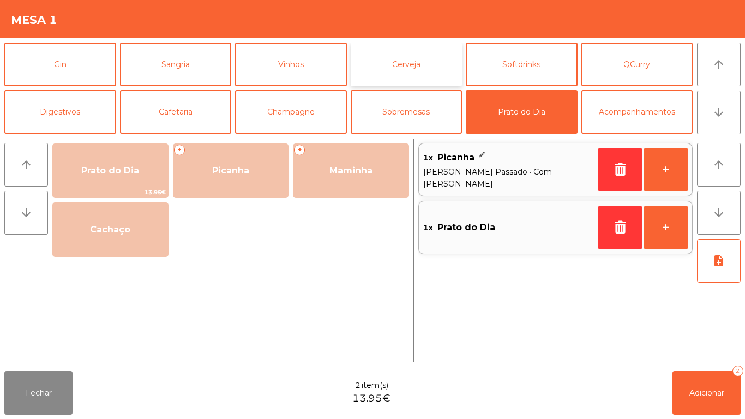
click at [431, 77] on button "Cerveja" at bounding box center [406, 65] width 112 height 44
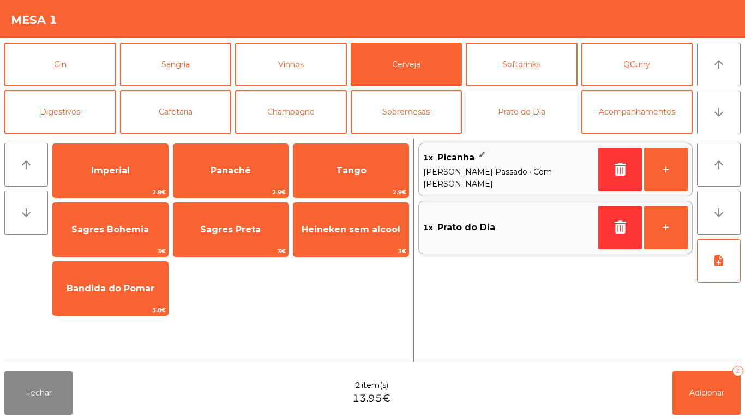
click at [521, 126] on button "Prato do Dia" at bounding box center [522, 112] width 112 height 44
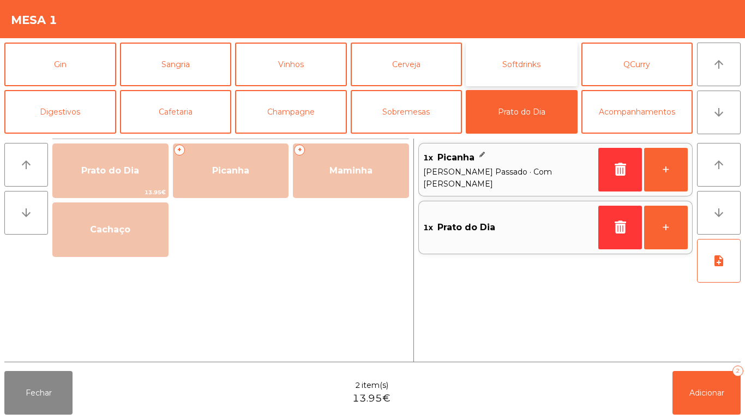
click at [537, 67] on button "Softdrinks" at bounding box center [522, 65] width 112 height 44
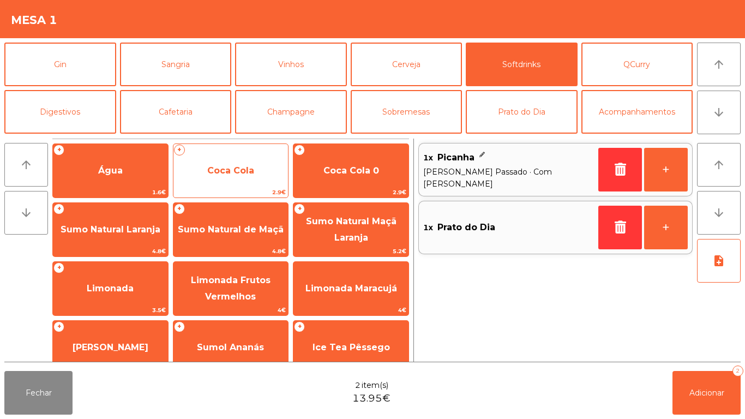
click at [232, 174] on span "Coca Cola" at bounding box center [230, 170] width 47 height 10
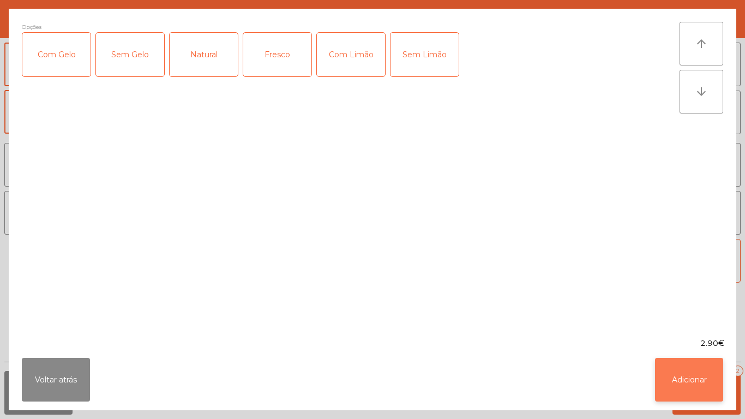
click at [673, 365] on button "Adicionar" at bounding box center [689, 380] width 68 height 44
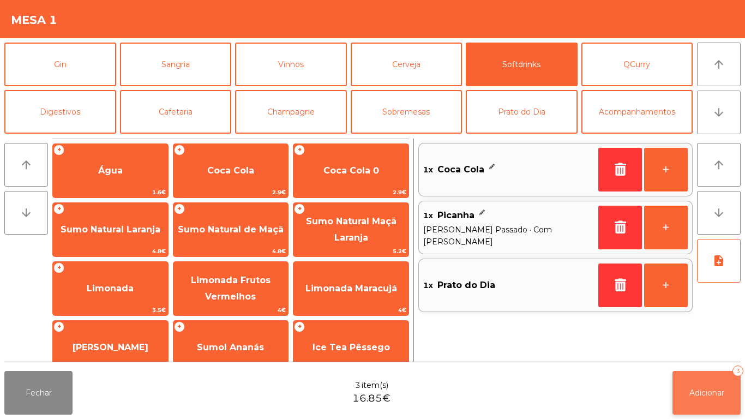
click at [696, 388] on span "Adicionar" at bounding box center [706, 393] width 35 height 10
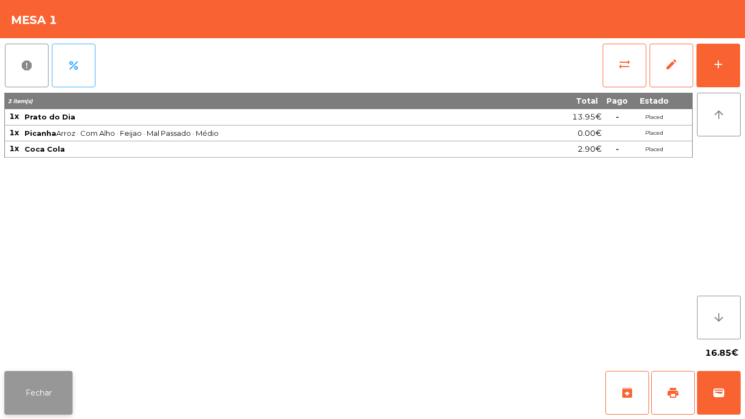
click at [53, 389] on button "Fechar" at bounding box center [38, 393] width 68 height 44
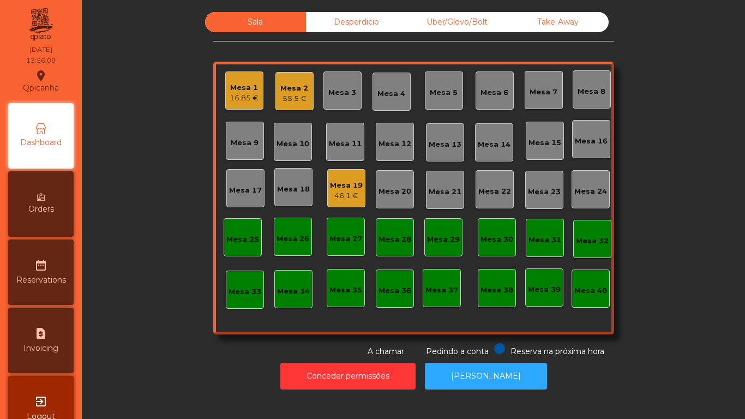
click at [299, 96] on div "55.5 €" at bounding box center [294, 98] width 28 height 11
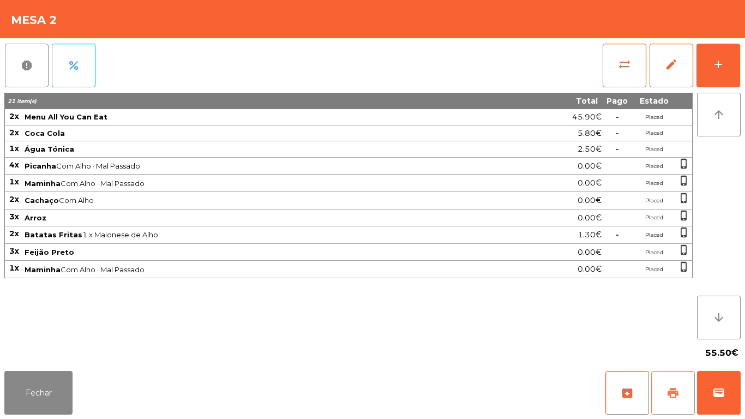
click at [668, 392] on span "print" at bounding box center [672, 392] width 13 height 13
click at [43, 384] on button "Fechar" at bounding box center [38, 393] width 68 height 44
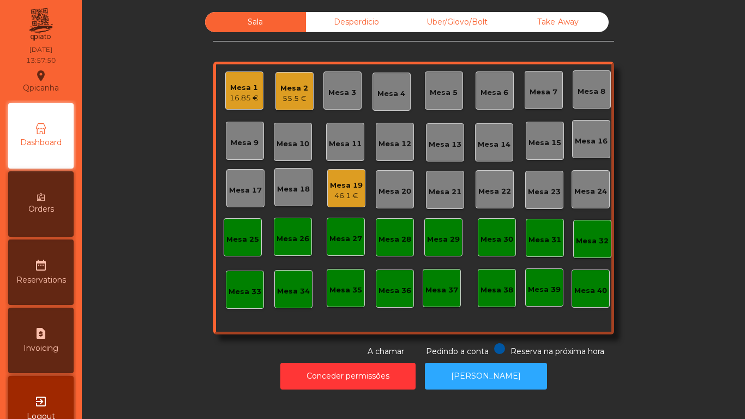
click at [241, 84] on div "Mesa 1" at bounding box center [243, 87] width 29 height 11
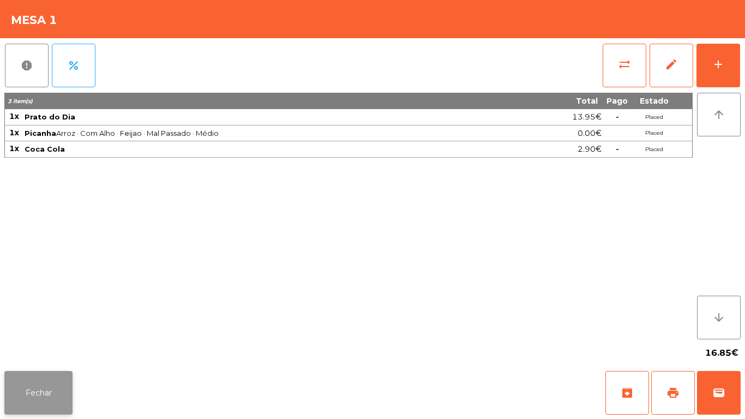
click at [42, 385] on button "Fechar" at bounding box center [38, 393] width 68 height 44
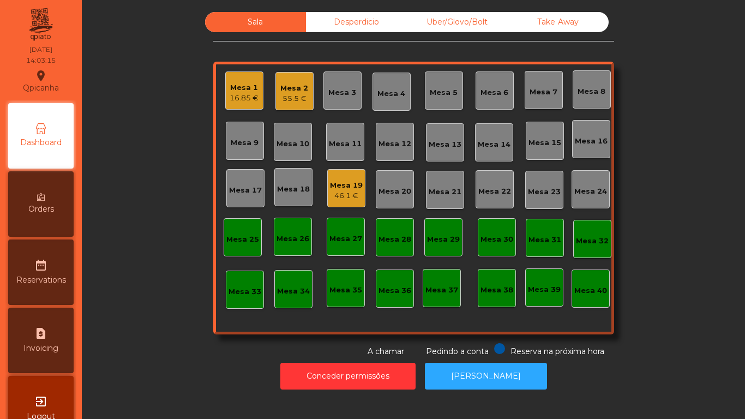
click at [240, 86] on div "Mesa 1" at bounding box center [243, 87] width 29 height 11
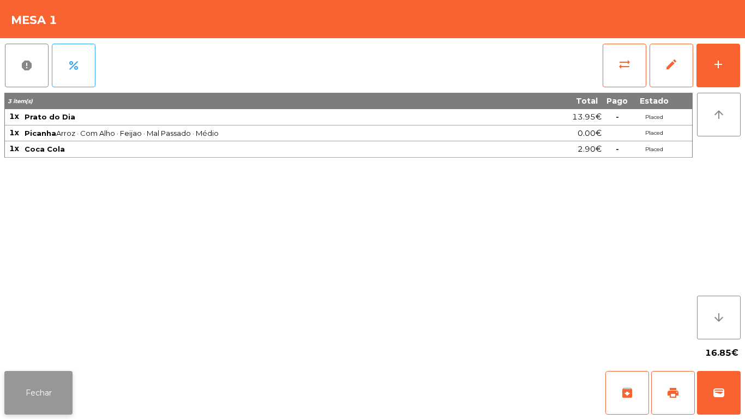
click at [49, 377] on button "Fechar" at bounding box center [38, 393] width 68 height 44
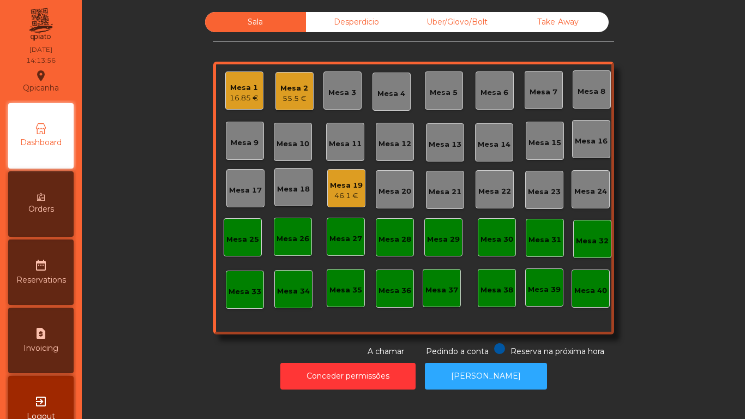
click at [349, 201] on div "Mesa 19 46.1 €" at bounding box center [346, 188] width 38 height 38
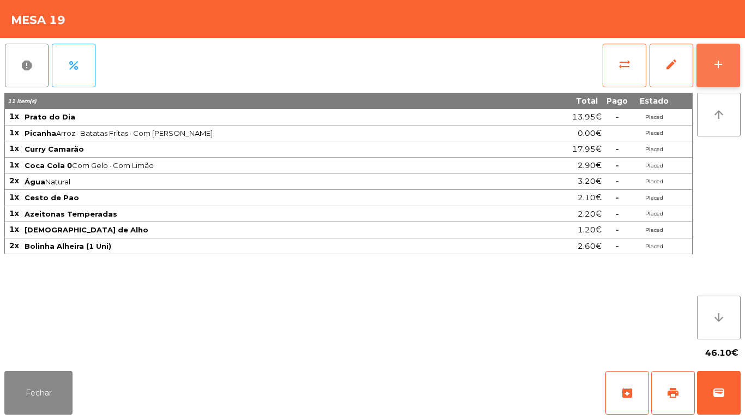
click at [729, 76] on button "add" at bounding box center [718, 66] width 44 height 44
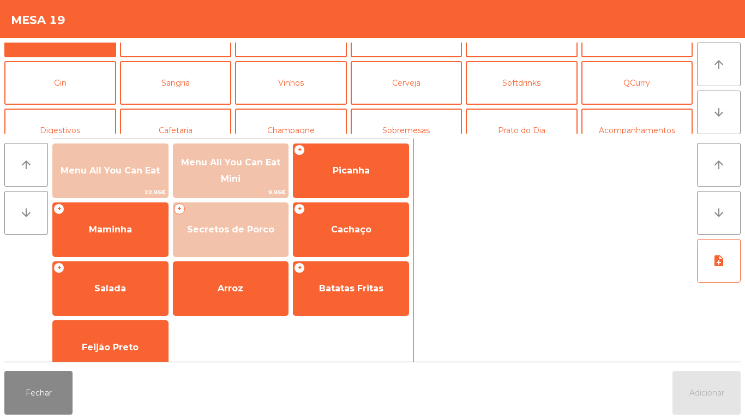
scroll to position [41, 0]
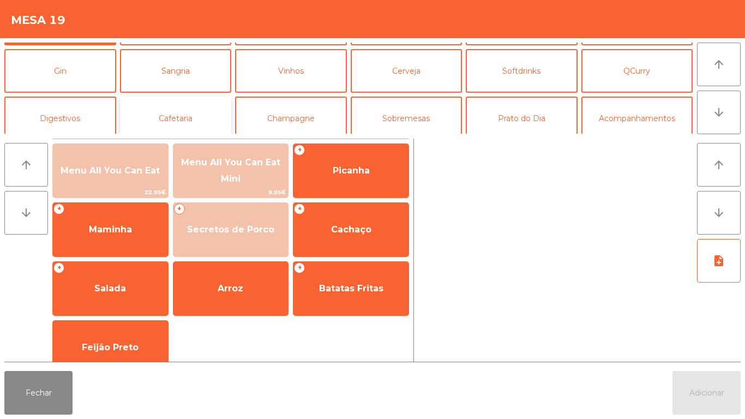
click at [197, 124] on button "Cafetaria" at bounding box center [176, 118] width 112 height 44
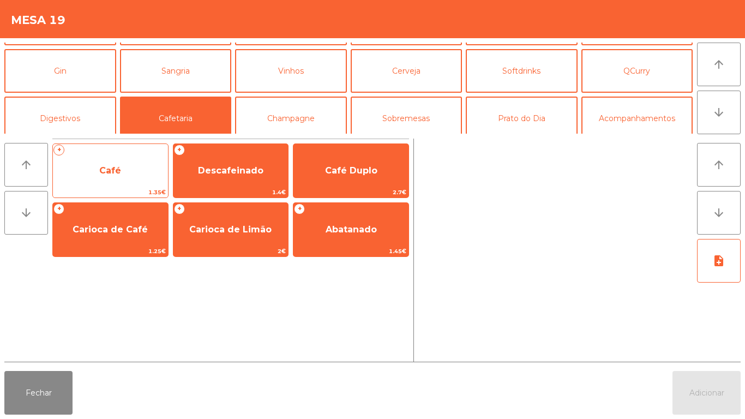
click at [124, 183] on span "Café" at bounding box center [110, 170] width 115 height 29
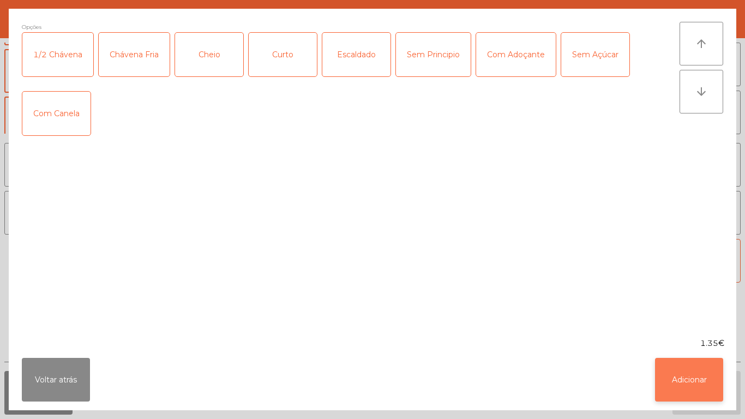
click at [677, 385] on button "Adicionar" at bounding box center [689, 380] width 68 height 44
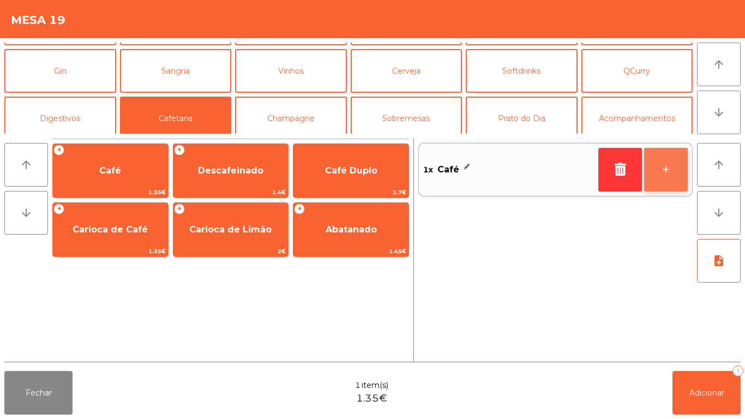
click at [655, 170] on button "+" at bounding box center [666, 170] width 44 height 44
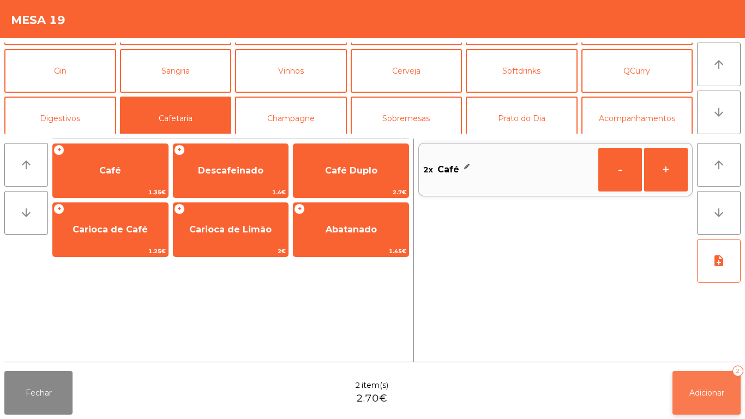
click at [688, 403] on button "Adicionar 2" at bounding box center [706, 393] width 68 height 44
